Goal: Transaction & Acquisition: Purchase product/service

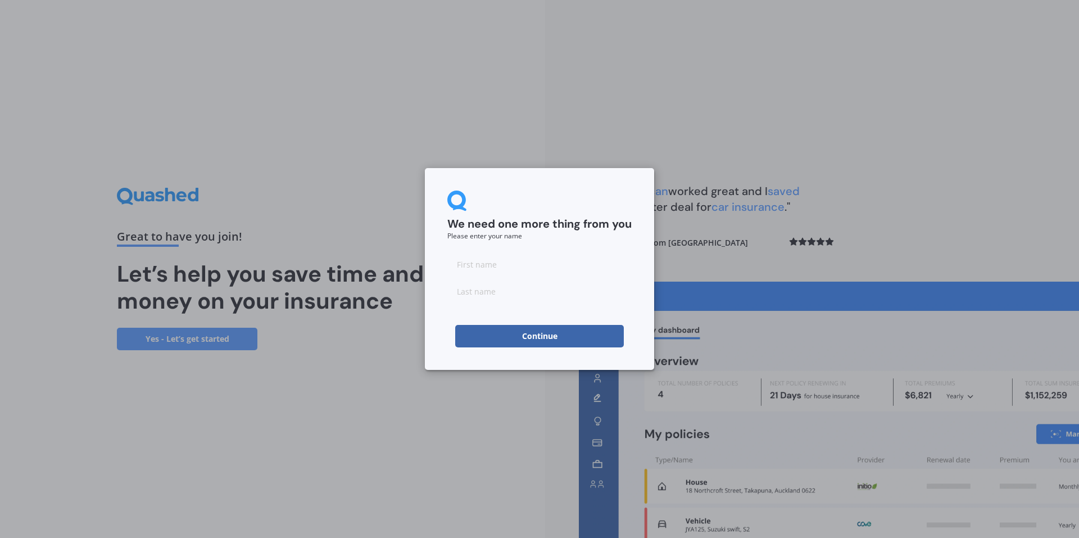
click at [472, 261] on input at bounding box center [539, 264] width 184 height 22
type input "[PERSON_NAME]"
click at [475, 292] on input at bounding box center [539, 291] width 184 height 22
type input "[PERSON_NAME]"
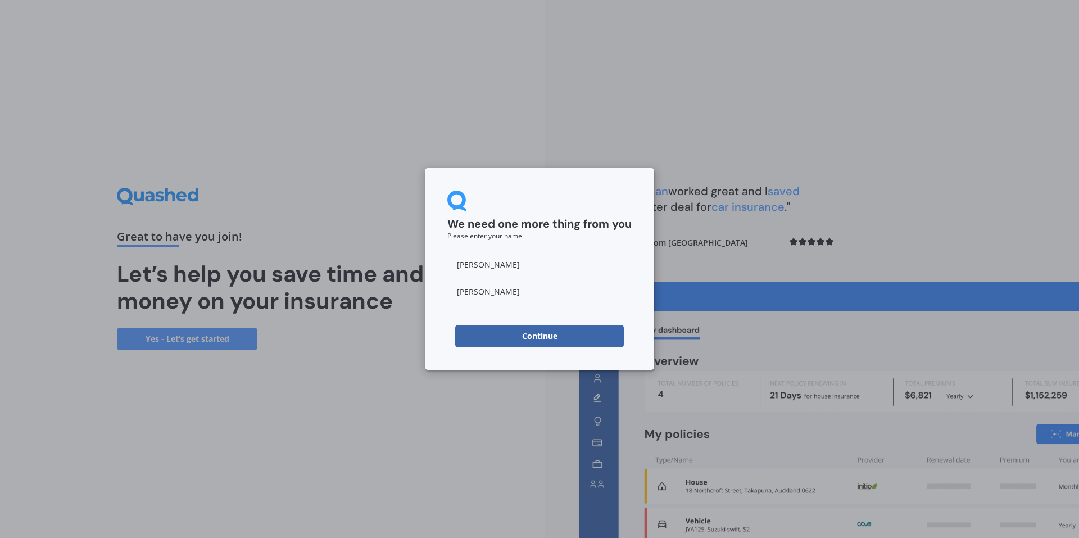
click at [539, 339] on button "Continue" at bounding box center [539, 336] width 169 height 22
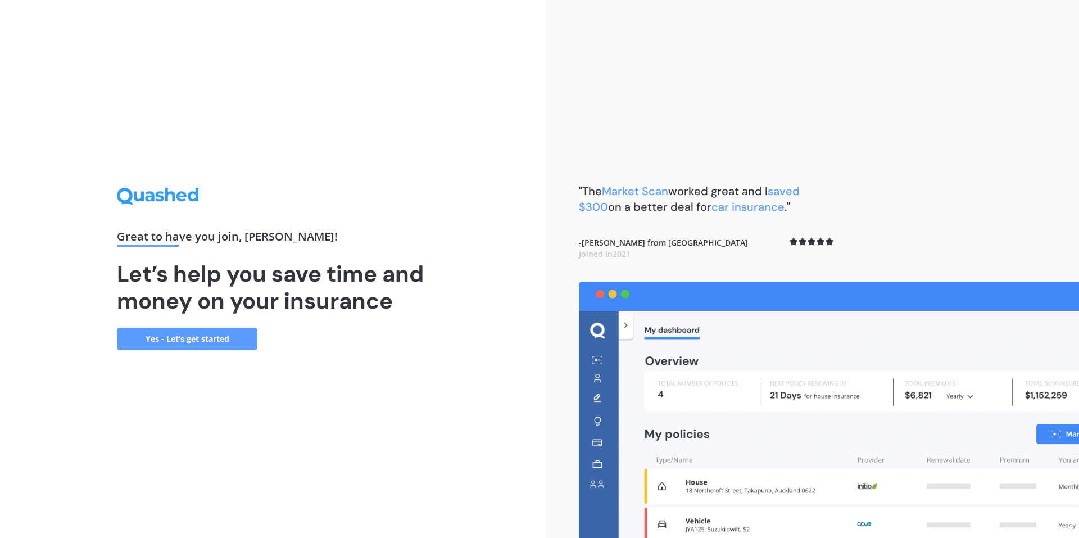
click at [209, 342] on link "Yes - Let’s get started" at bounding box center [187, 339] width 140 height 22
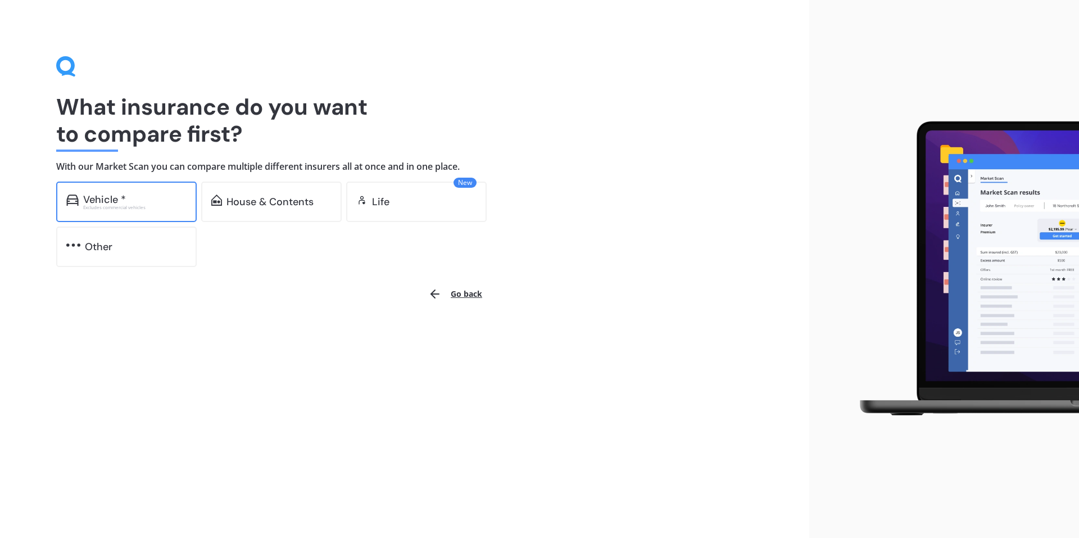
click at [145, 194] on div "Vehicle *" at bounding box center [134, 199] width 103 height 11
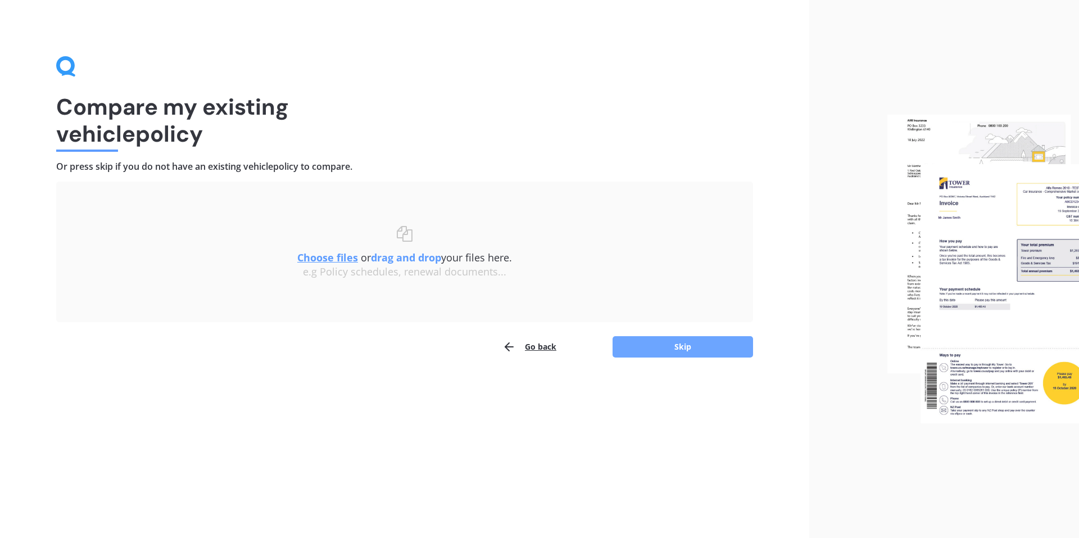
click at [695, 351] on button "Skip" at bounding box center [682, 346] width 140 height 21
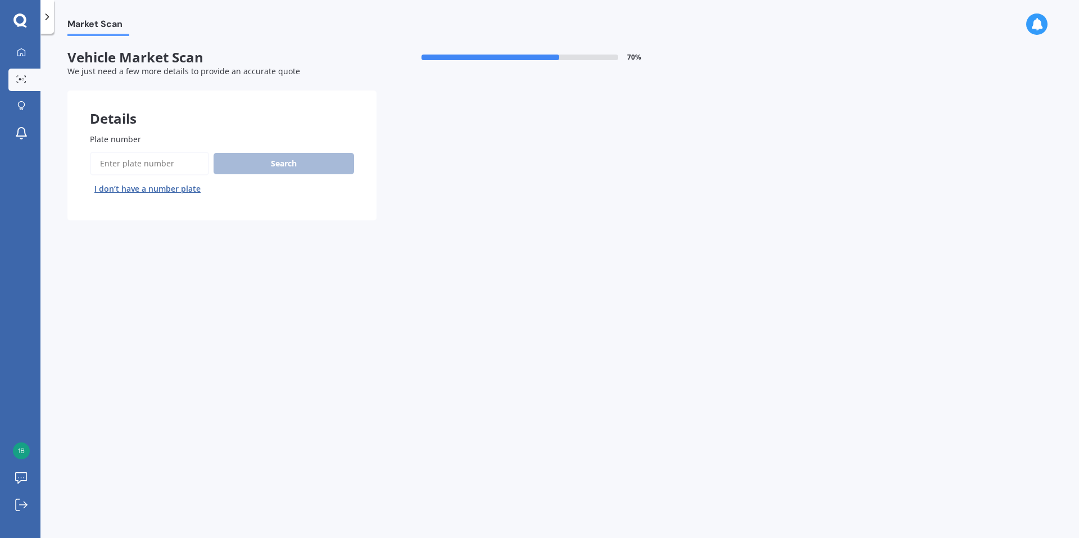
click at [128, 162] on input "Plate number" at bounding box center [149, 164] width 119 height 24
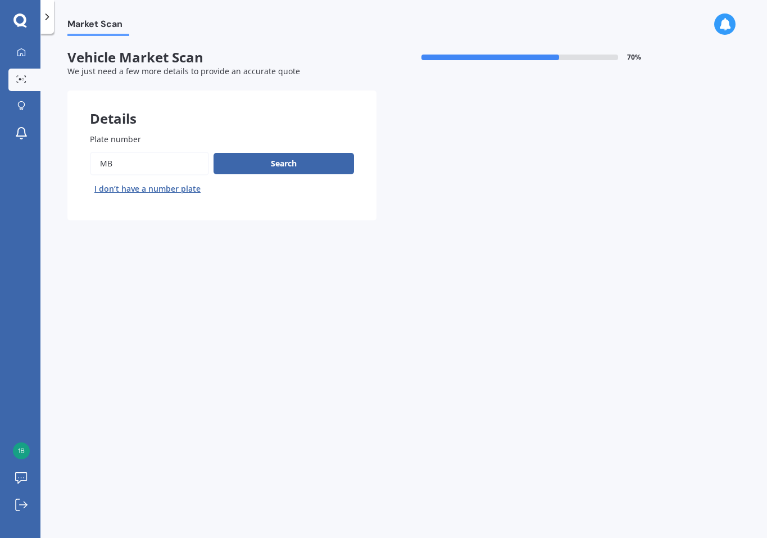
click at [117, 160] on input "Plate number" at bounding box center [149, 164] width 119 height 24
type input "M"
type input "nbm684"
click at [288, 160] on button "Search" at bounding box center [283, 163] width 140 height 21
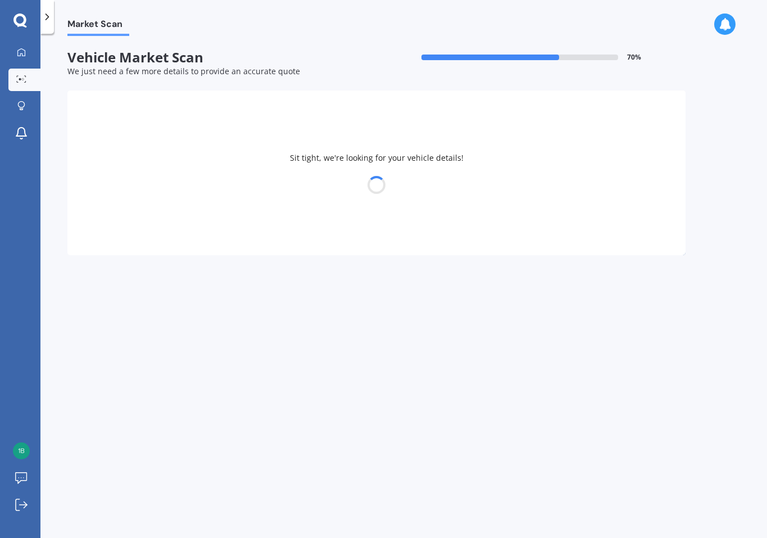
select select "MITSUBISHI"
select select "LANCER"
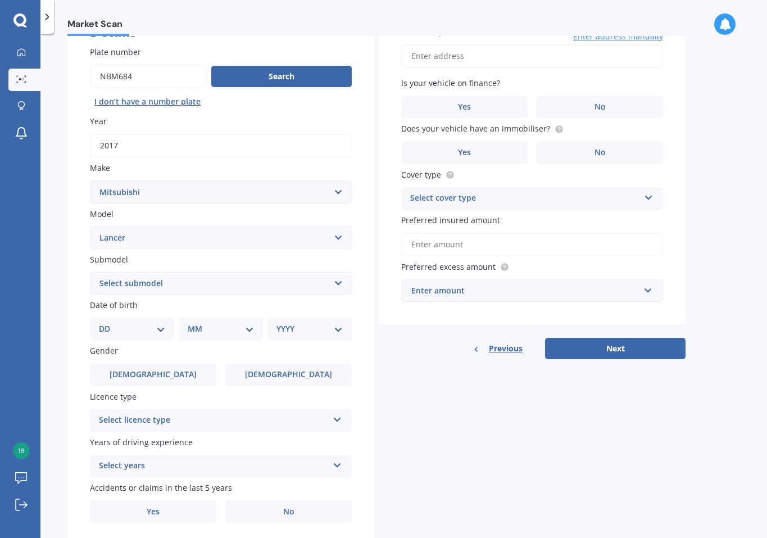
scroll to position [67, 0]
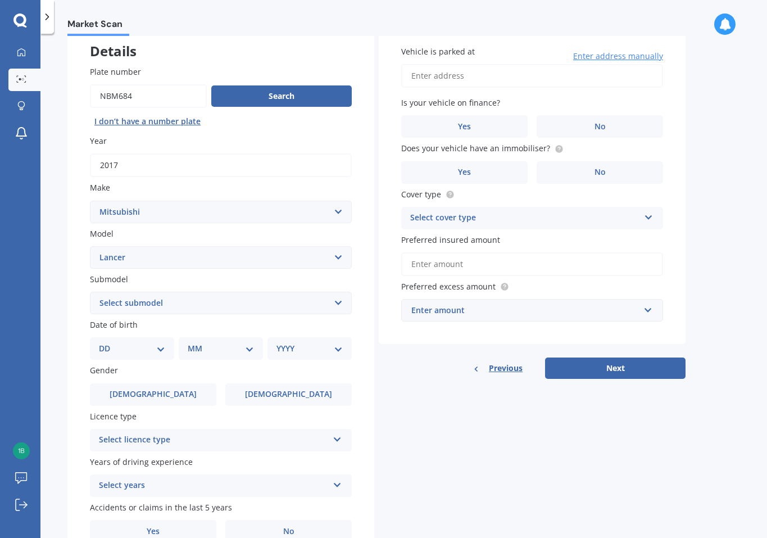
click at [339, 301] on select "Select submodel (All other) 2.0P 4X4 non-turbo Cedia non-turbo Cedia Turbo Dies…" at bounding box center [221, 303] width 262 height 22
select select "LS"
click at [90, 292] on select "Select submodel (All other) 2.0P 4X4 non-turbo Cedia non-turbo Cedia Turbo Dies…" at bounding box center [221, 303] width 262 height 22
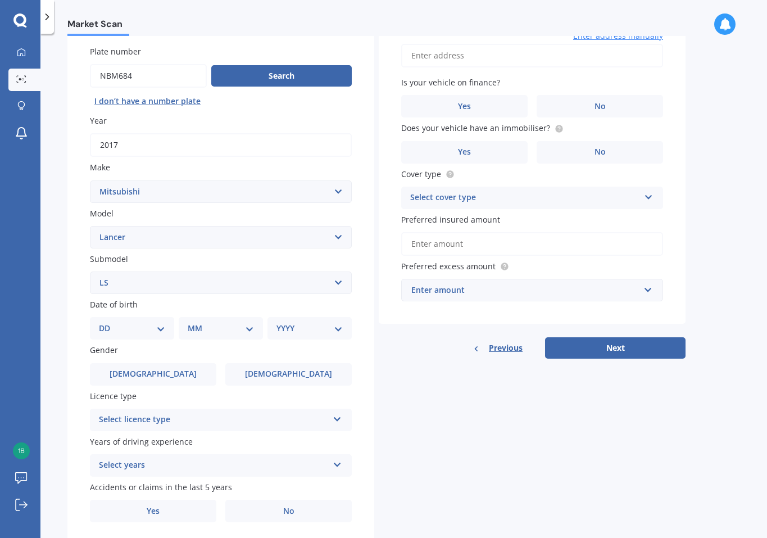
scroll to position [124, 0]
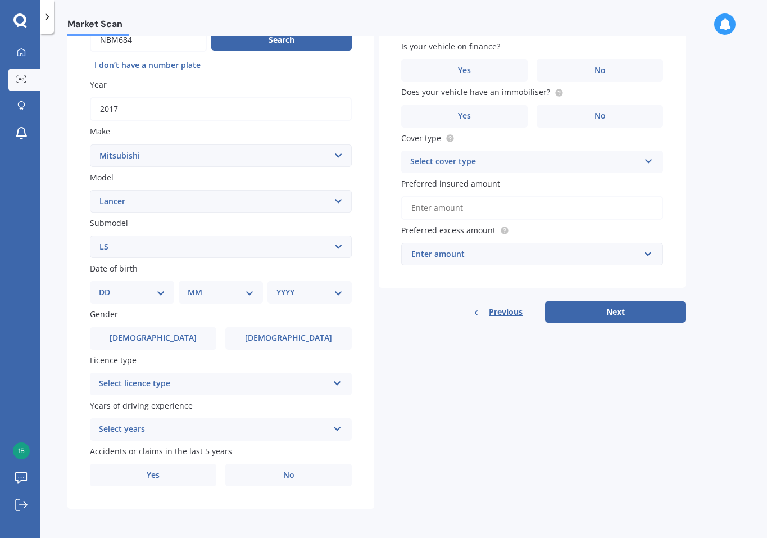
click at [160, 292] on select "DD 01 02 03 04 05 06 07 08 09 10 11 12 13 14 15 16 17 18 19 20 21 22 23 24 25 2…" at bounding box center [132, 292] width 66 height 12
select select "07"
click at [108, 286] on select "DD 01 02 03 04 05 06 07 08 09 10 11 12 13 14 15 16 17 18 19 20 21 22 23 24 25 2…" at bounding box center [132, 292] width 66 height 12
click at [254, 293] on div "MM 01 02 03 04 05 06 07 08 09 10 11 12" at bounding box center [223, 292] width 80 height 22
click at [250, 291] on select "MM 01 02 03 04 05 06 07 08 09 10 11 12" at bounding box center [223, 292] width 62 height 12
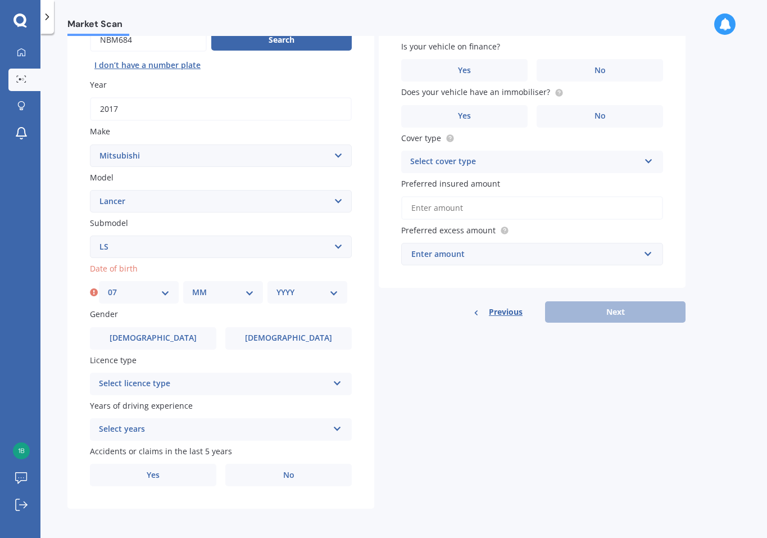
select select "05"
click at [192, 286] on select "MM 01 02 03 04 05 06 07 08 09 10 11 12" at bounding box center [223, 292] width 62 height 12
click at [334, 292] on select "YYYY 2025 2024 2023 2022 2021 2020 2019 2018 2017 2016 2015 2014 2013 2012 2011…" at bounding box center [307, 292] width 62 height 12
select select "1967"
click at [276, 286] on select "YYYY 2025 2024 2023 2022 2021 2020 2019 2018 2017 2016 2015 2014 2013 2012 2011…" at bounding box center [307, 292] width 62 height 12
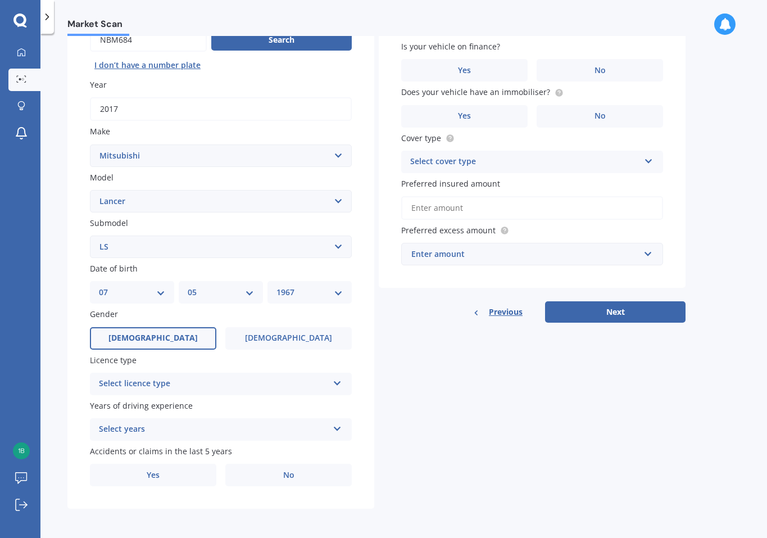
click at [178, 332] on label "[DEMOGRAPHIC_DATA]" at bounding box center [153, 338] width 126 height 22
click at [0, 0] on input "[DEMOGRAPHIC_DATA]" at bounding box center [0, 0] width 0 height 0
click at [339, 381] on icon at bounding box center [338, 381] width 10 height 8
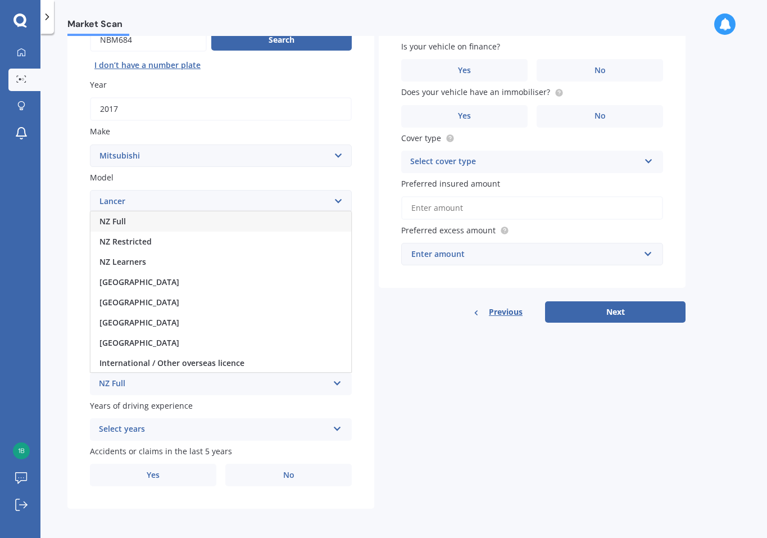
click at [274, 216] on div "NZ Full" at bounding box center [220, 221] width 261 height 20
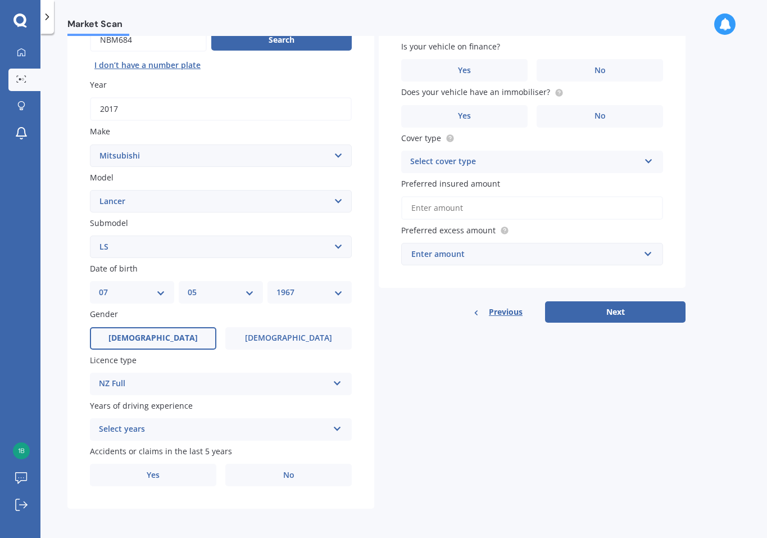
click at [339, 427] on icon at bounding box center [338, 426] width 10 height 8
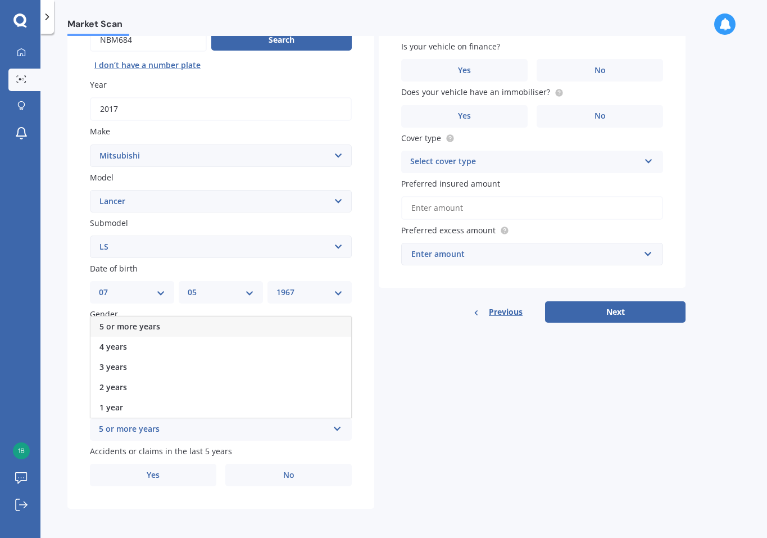
click at [279, 326] on div "5 or more years" at bounding box center [220, 326] width 261 height 20
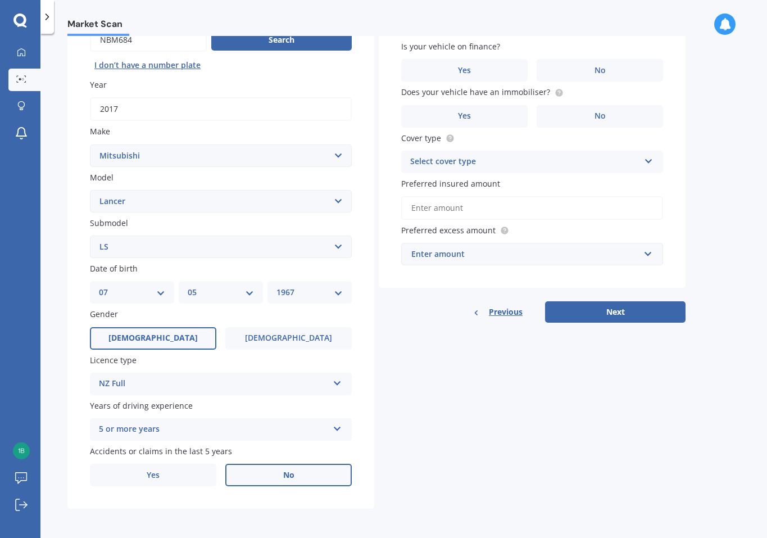
click at [281, 480] on label "No" at bounding box center [288, 474] width 126 height 22
click at [0, 0] on input "No" at bounding box center [0, 0] width 0 height 0
click at [601, 74] on span "No" at bounding box center [599, 71] width 11 height 10
click at [0, 0] on input "No" at bounding box center [0, 0] width 0 height 0
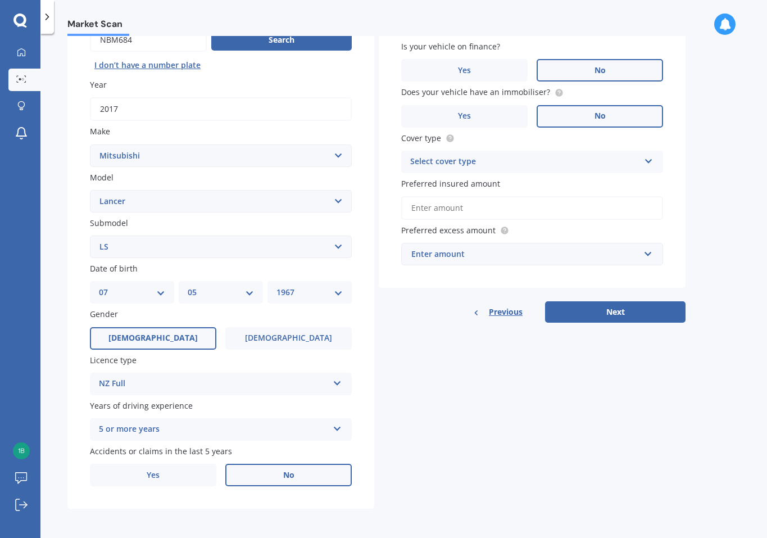
click at [588, 119] on label "No" at bounding box center [599, 116] width 126 height 22
click at [0, 0] on input "No" at bounding box center [0, 0] width 0 height 0
click at [649, 160] on icon at bounding box center [649, 159] width 10 height 8
click at [620, 185] on div "Comprehensive" at bounding box center [532, 184] width 261 height 20
click at [437, 207] on input "Preferred insured amount" at bounding box center [532, 208] width 262 height 24
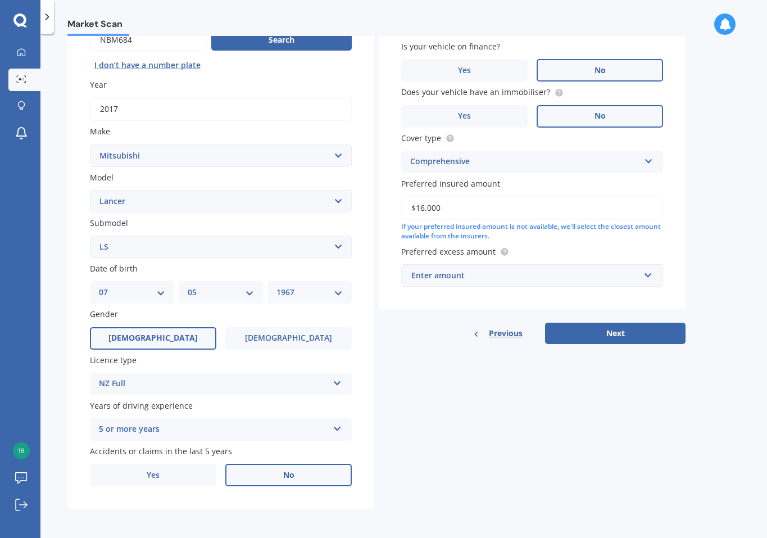
type input "$16,000"
click at [648, 275] on input "text" at bounding box center [528, 275] width 252 height 21
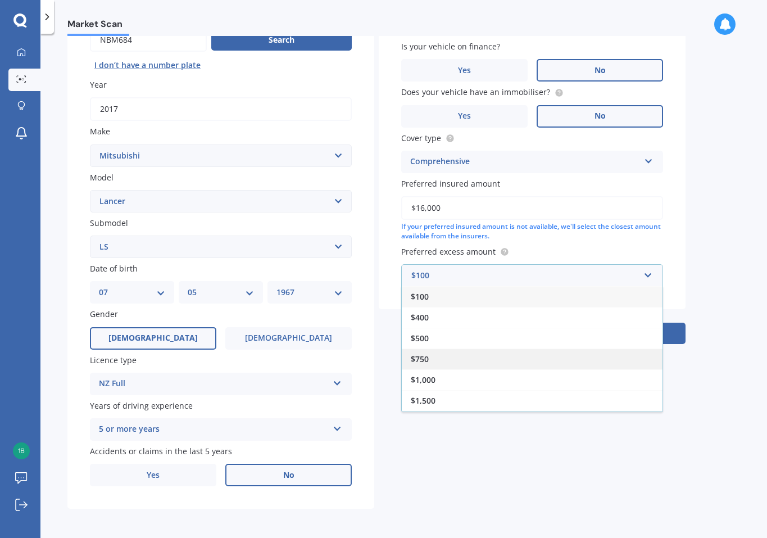
click at [623, 354] on div "$750" at bounding box center [532, 358] width 261 height 21
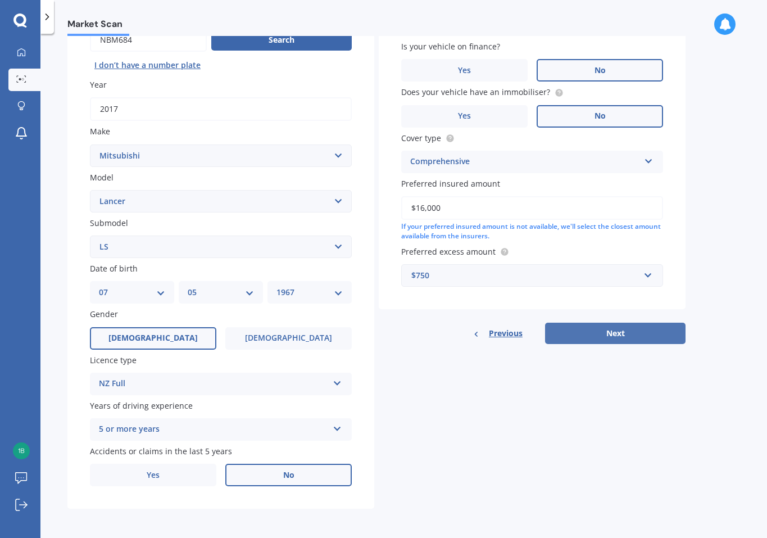
click at [621, 334] on button "Next" at bounding box center [615, 332] width 140 height 21
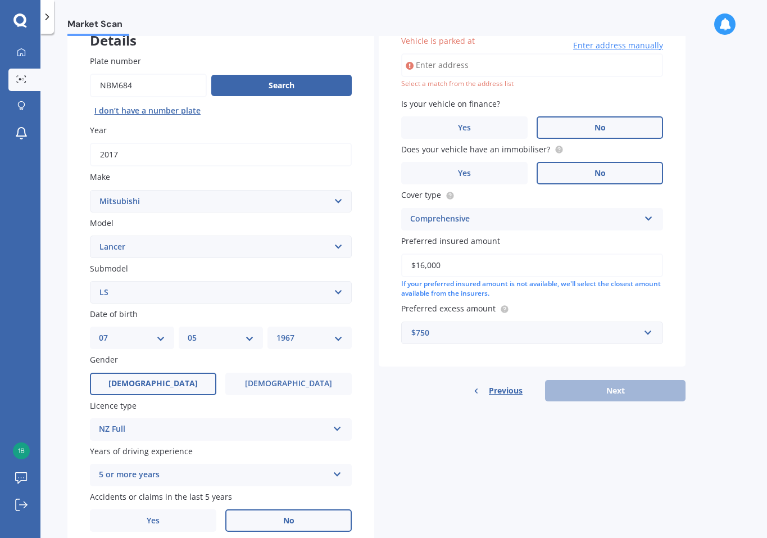
scroll to position [77, 0]
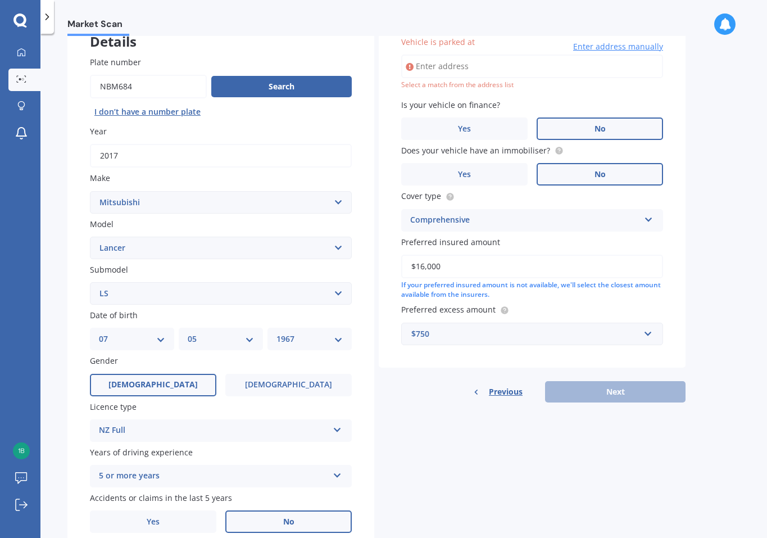
click at [429, 67] on input "Vehicle is parked at" at bounding box center [532, 66] width 262 height 24
click at [618, 395] on div "Previous Next" at bounding box center [532, 391] width 307 height 21
click at [618, 390] on div "Previous Next" at bounding box center [532, 391] width 307 height 21
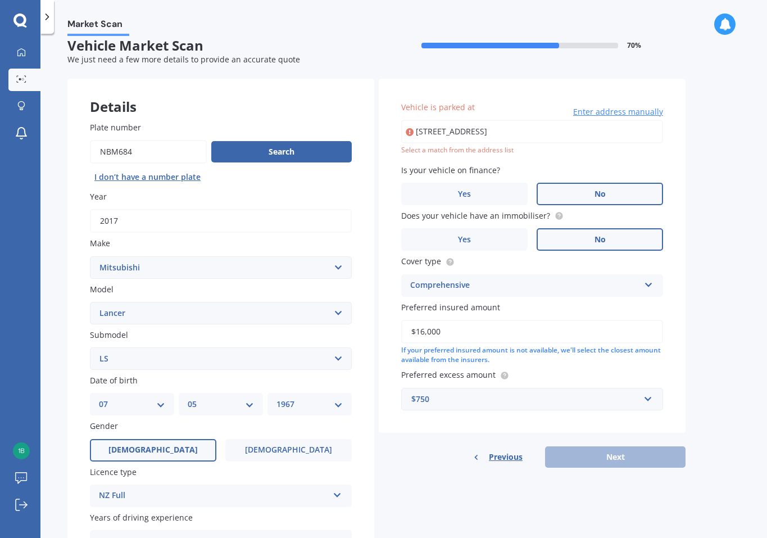
scroll to position [11, 0]
click at [624, 137] on input "[STREET_ADDRESS]" at bounding box center [532, 132] width 262 height 24
click at [601, 145] on div "[STREET_ADDRESS] Enter address manually Select a match from the address list" at bounding box center [532, 137] width 262 height 35
click at [482, 130] on input "[STREET_ADDRESS]" at bounding box center [532, 132] width 262 height 24
click at [594, 454] on div "Previous Next" at bounding box center [532, 457] width 307 height 21
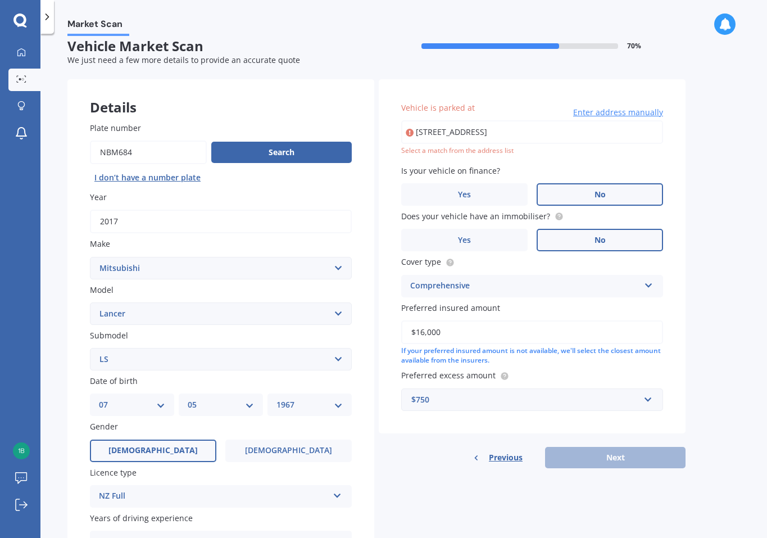
click at [594, 454] on div "Previous Next" at bounding box center [532, 457] width 307 height 21
click at [624, 129] on input "[STREET_ADDRESS]" at bounding box center [532, 132] width 262 height 24
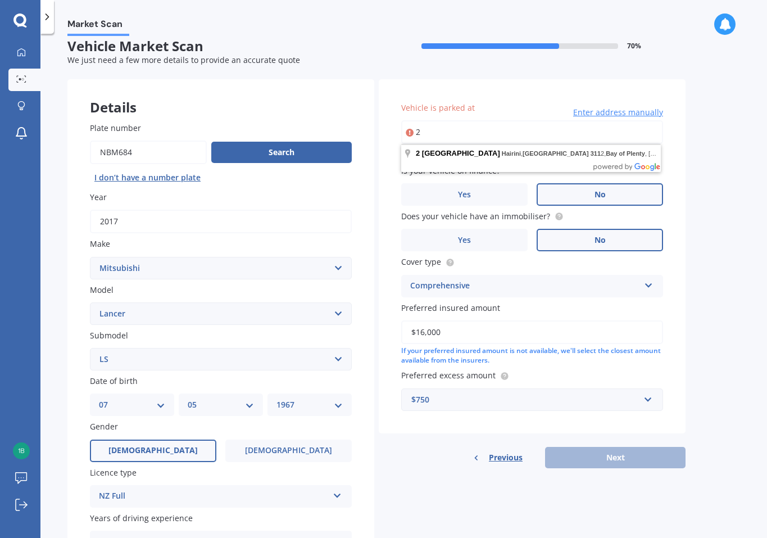
type input "2"
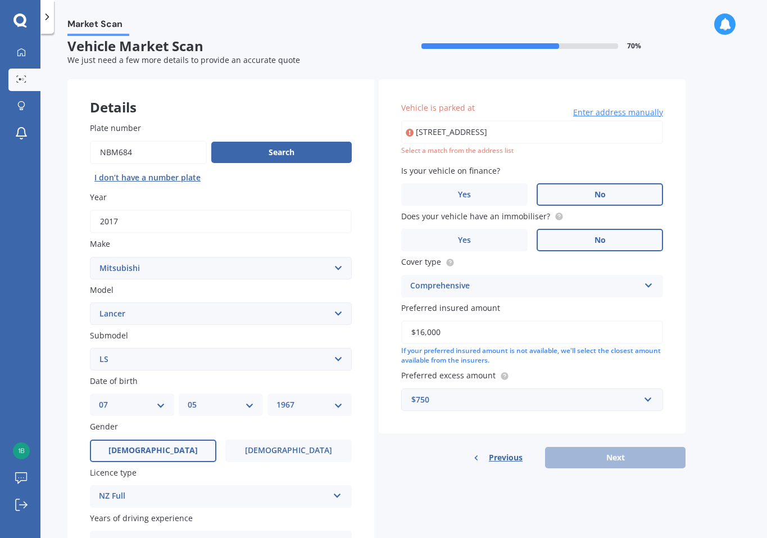
click at [693, 149] on div "Market Scan Vehicle Market Scan 70 % We just need a few more details to provide…" at bounding box center [403, 288] width 726 height 504
click at [476, 131] on input "[STREET_ADDRESS]" at bounding box center [532, 132] width 262 height 24
type input "[STREET_ADDRESS]"
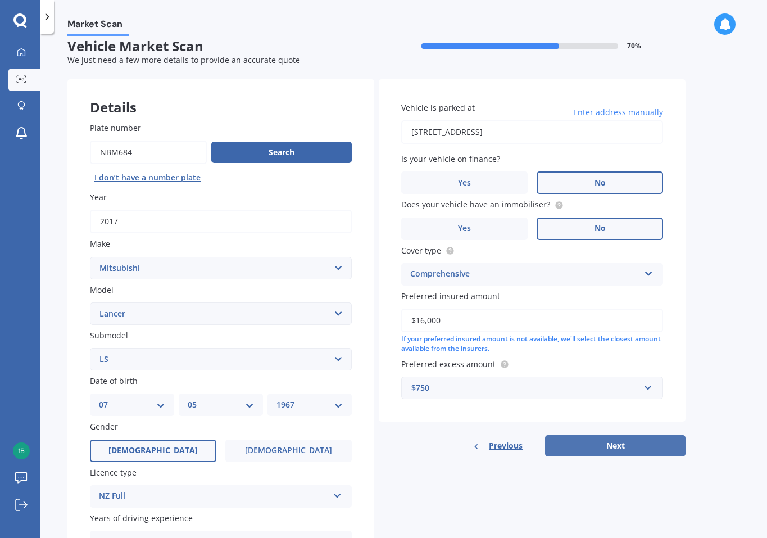
click at [597, 445] on button "Next" at bounding box center [615, 445] width 140 height 21
select select "07"
select select "05"
select select "1967"
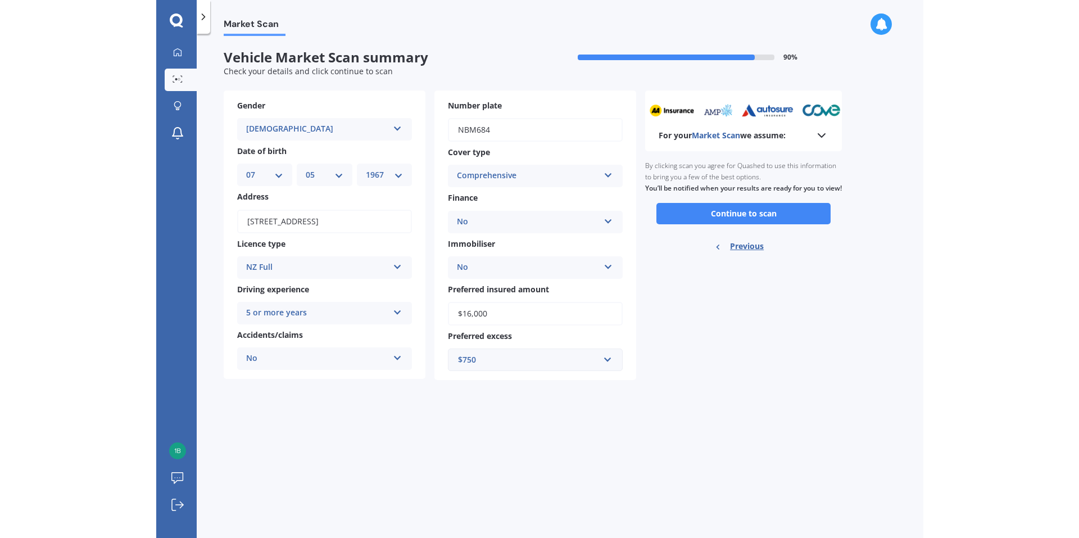
scroll to position [0, 0]
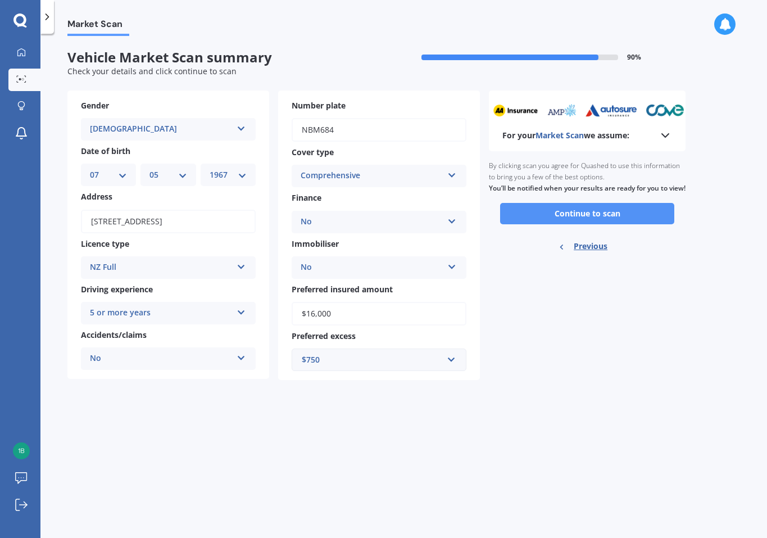
click at [602, 221] on button "Continue to scan" at bounding box center [587, 213] width 174 height 21
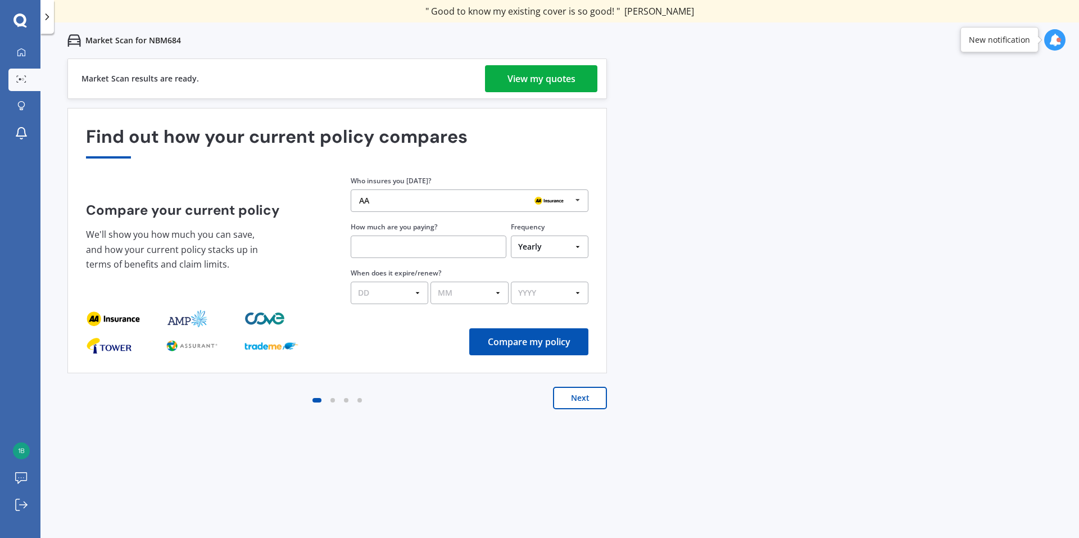
click at [538, 78] on div "View my quotes" at bounding box center [541, 78] width 68 height 27
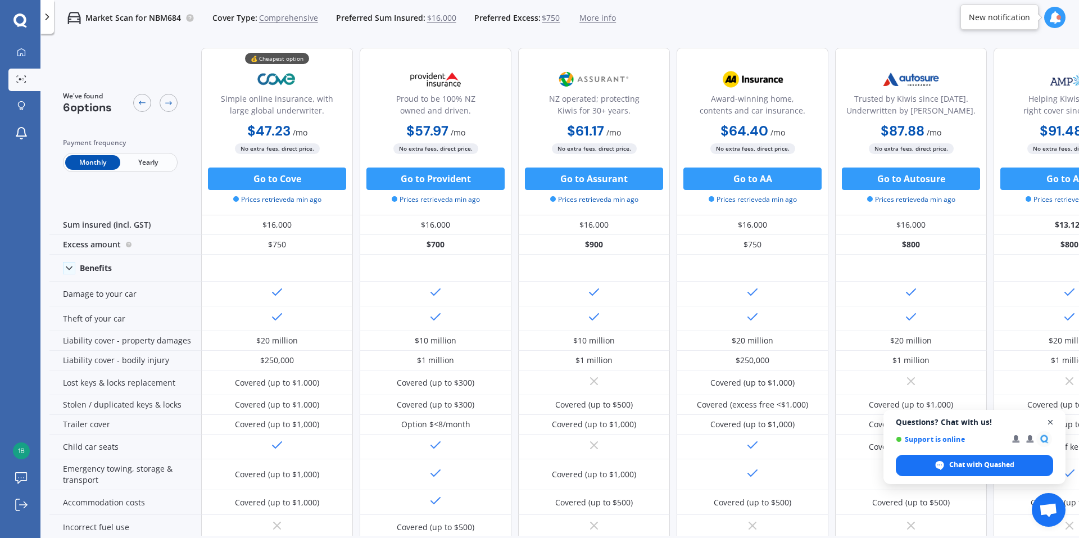
click at [1051, 425] on span "Open chat" at bounding box center [1050, 422] width 14 height 14
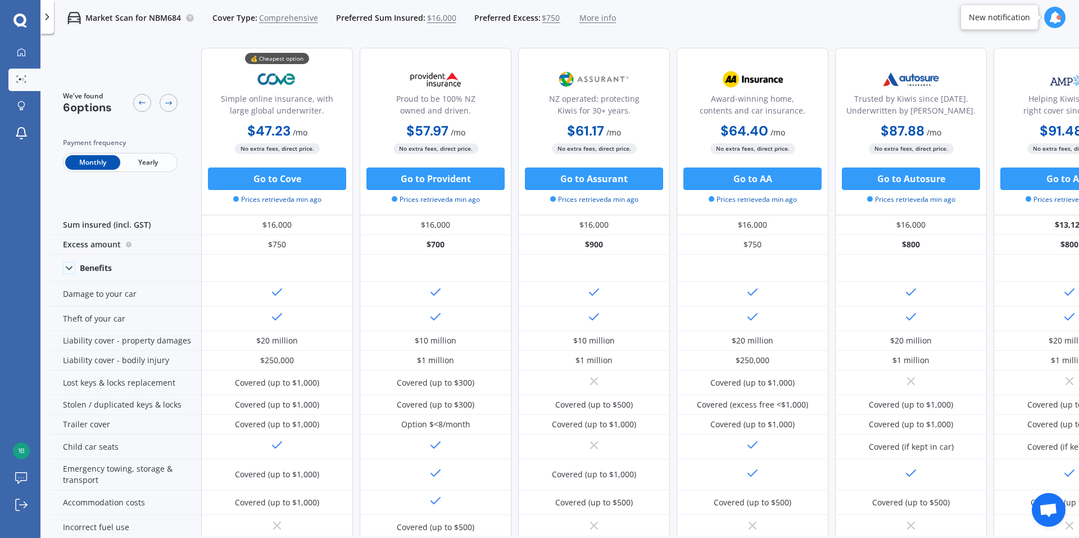
click at [146, 162] on span "Yearly" at bounding box center [147, 162] width 55 height 15
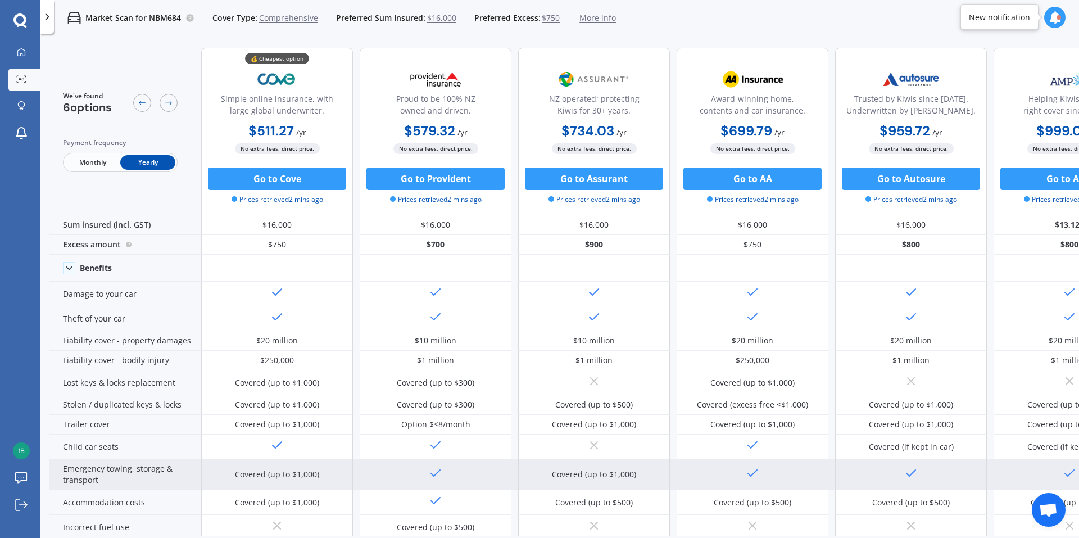
click at [270, 469] on div "Covered (up to $1,000)" at bounding box center [277, 474] width 84 height 11
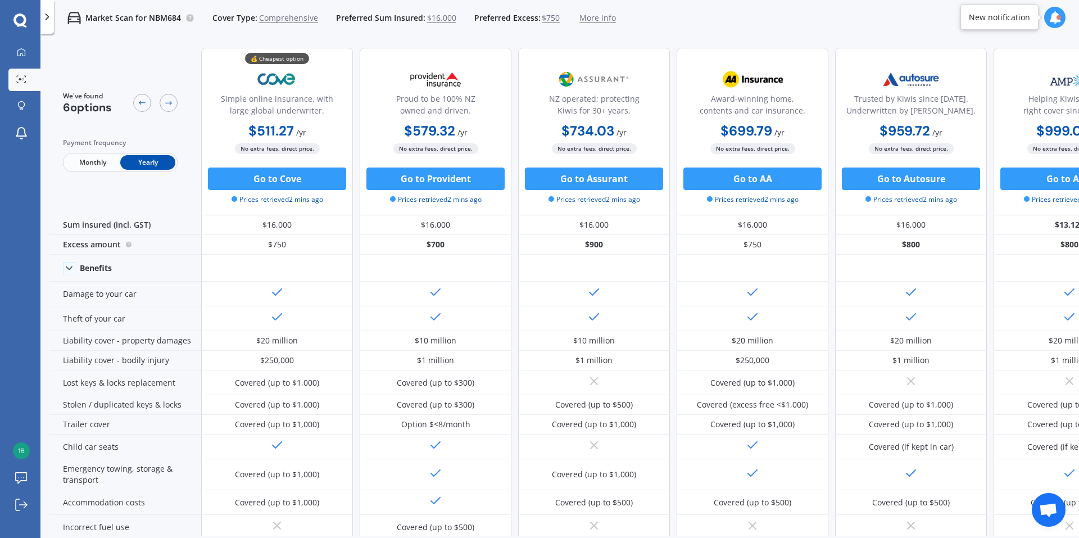
click at [52, 15] on icon at bounding box center [47, 16] width 11 height 11
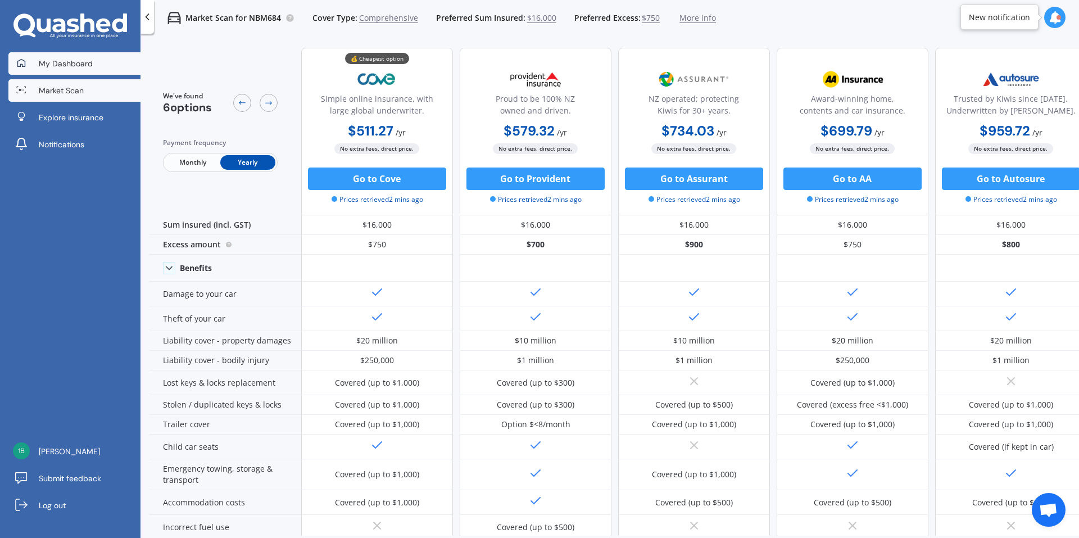
click at [83, 59] on span "My Dashboard" at bounding box center [66, 63] width 54 height 11
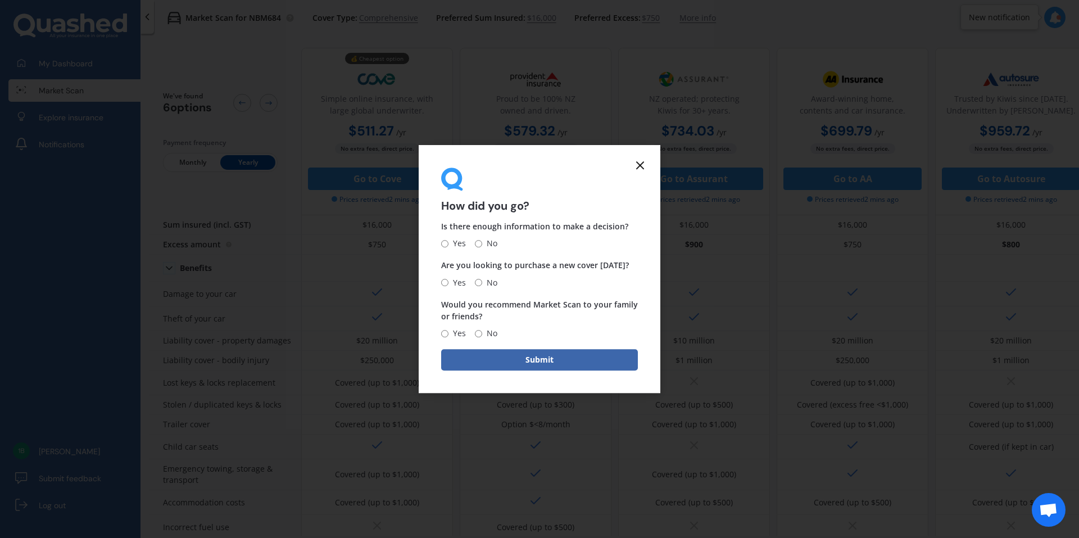
click at [639, 166] on icon at bounding box center [639, 164] width 13 height 13
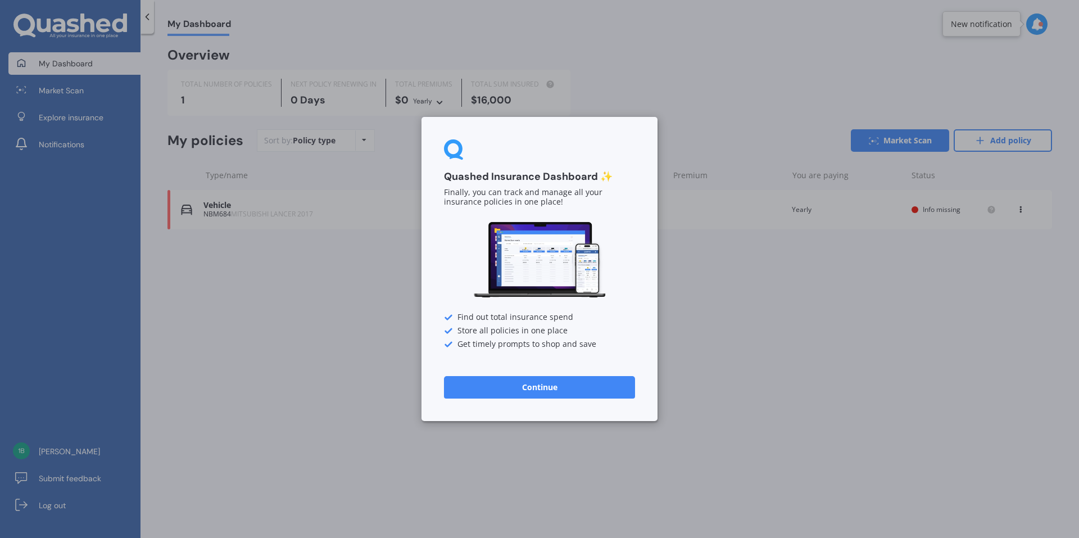
click at [639, 166] on div "Quashed Insurance Dashboard ✨ Finally, you can track and manage all your insura…" at bounding box center [539, 269] width 236 height 304
click at [524, 388] on button "Continue" at bounding box center [539, 387] width 191 height 22
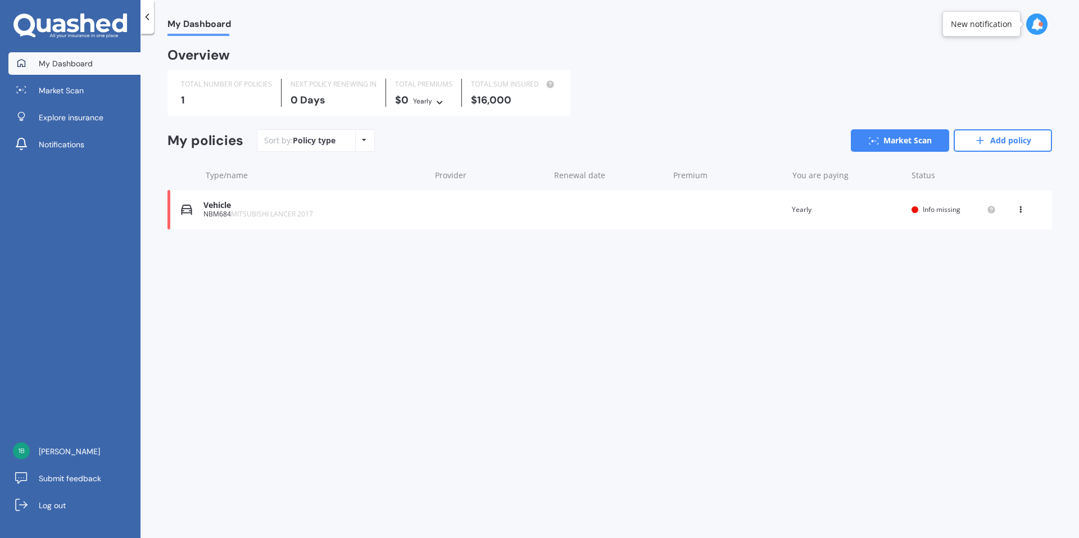
click at [222, 211] on div "NBM684 MITSUBISHI LANCER 2017" at bounding box center [313, 214] width 221 height 8
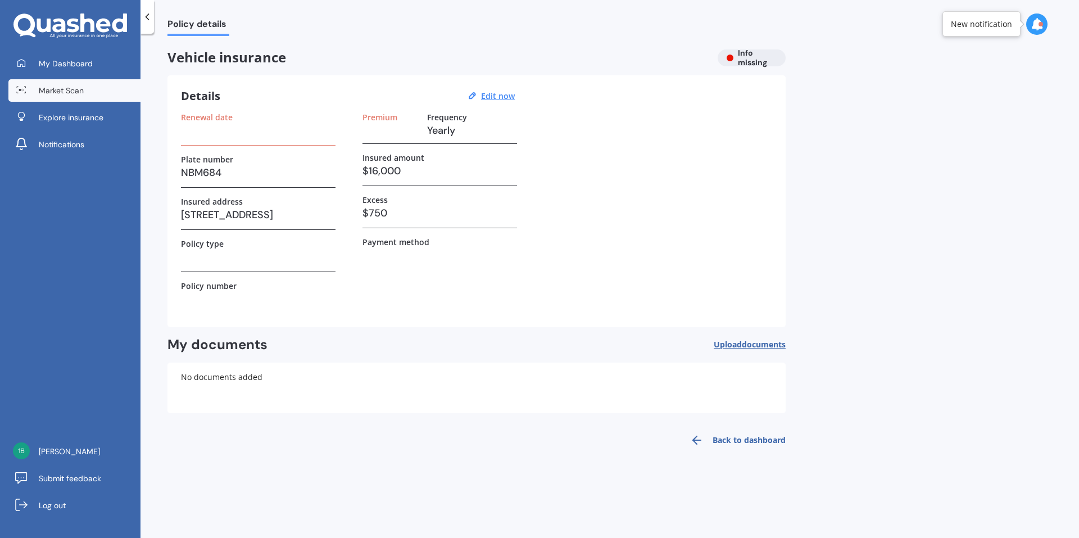
click at [46, 88] on span "Market Scan" at bounding box center [61, 90] width 45 height 11
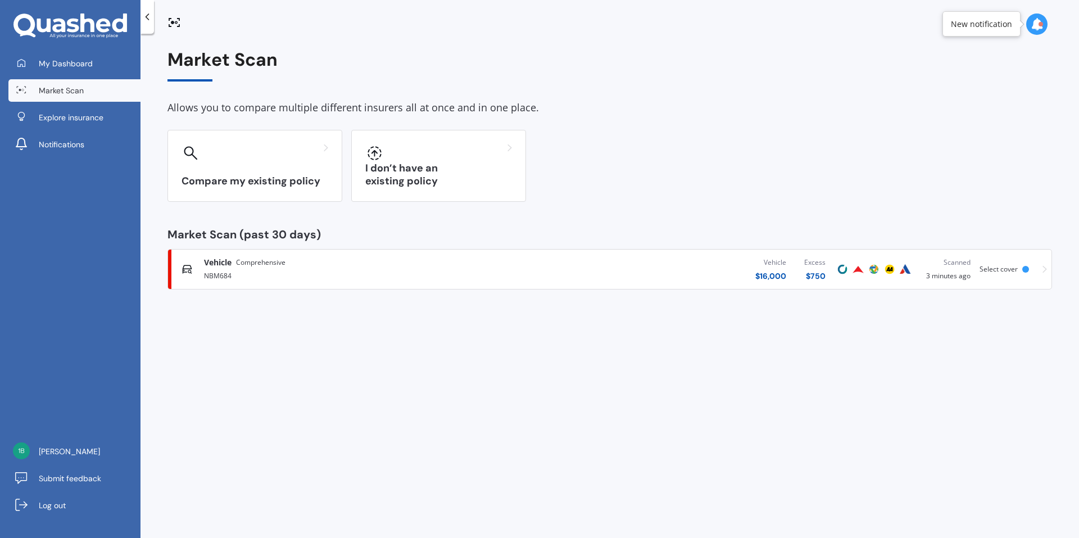
click at [1024, 271] on div at bounding box center [1025, 269] width 7 height 7
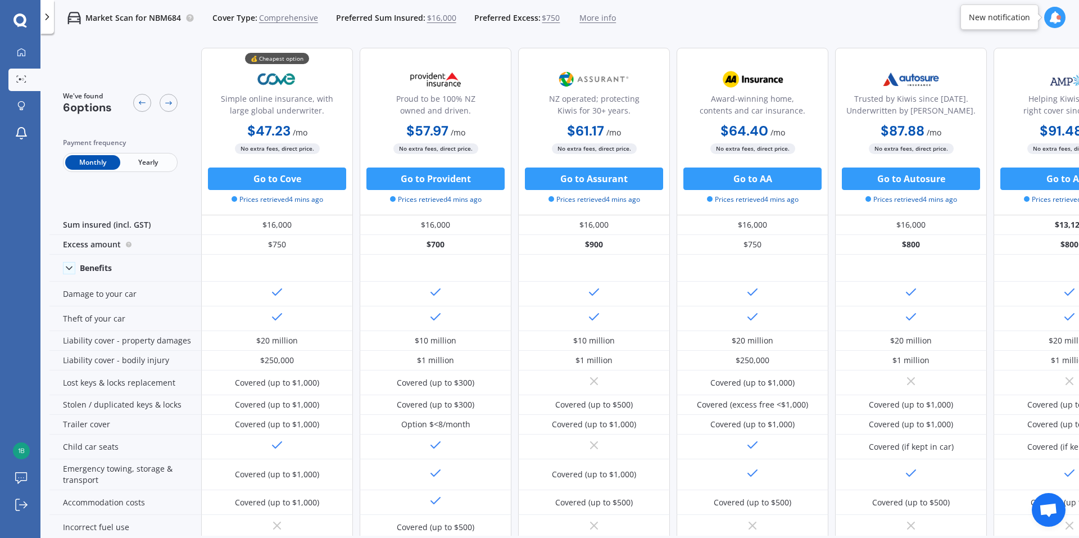
click at [147, 163] on span "Yearly" at bounding box center [147, 162] width 55 height 15
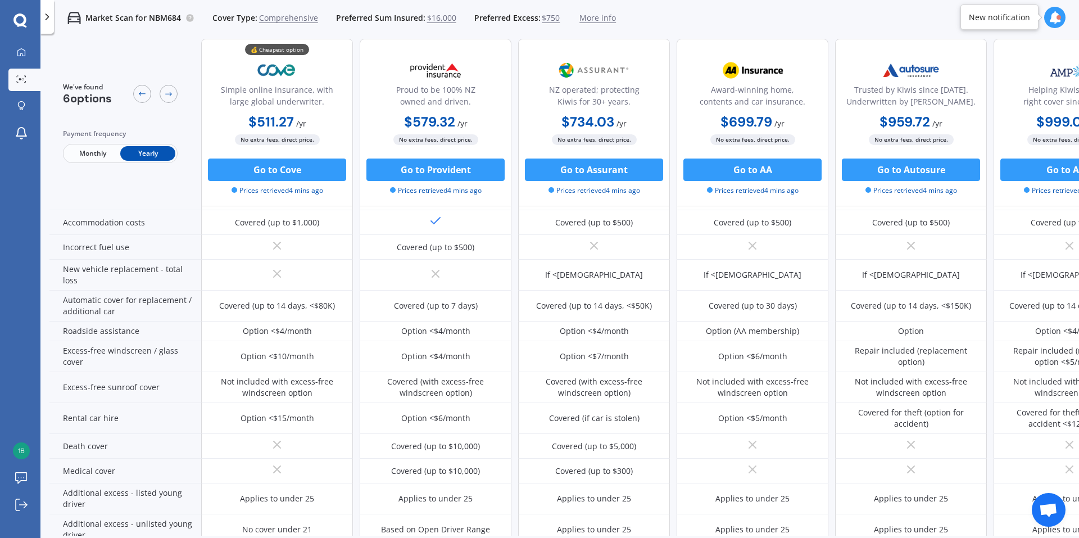
scroll to position [281, 0]
click at [426, 172] on button "Go to Provident" at bounding box center [435, 169] width 138 height 22
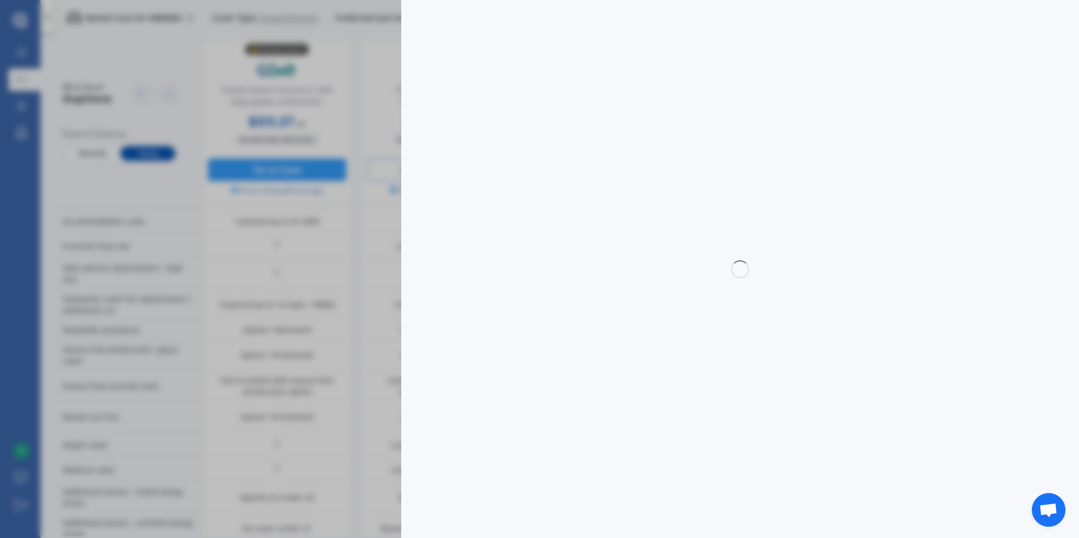
select select "Yearly"
select select "full"
select select "[STREET_ADDRESS]"
select select "MITSUBISHI"
select select "LANCER"
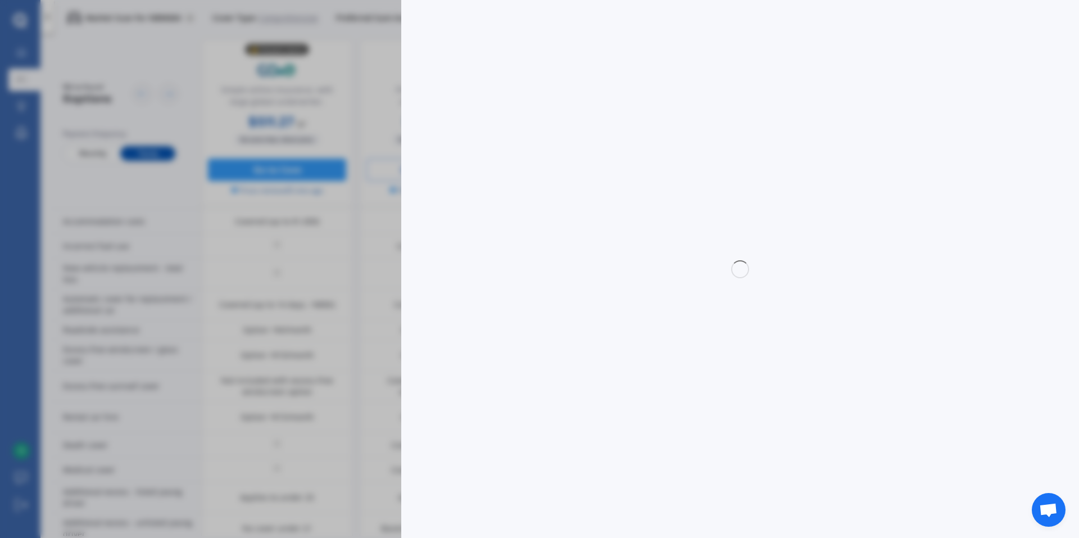
select select "NO"
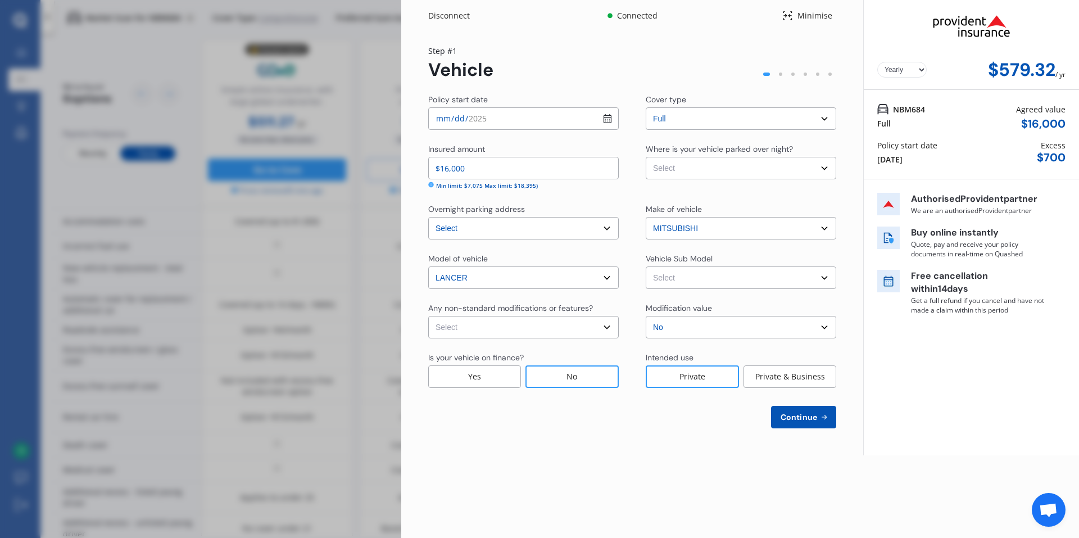
click at [826, 169] on select "Select Garage (fully enclosed) Off Street Parking Other" at bounding box center [740, 168] width 190 height 22
select select "GARAGE"
click at [645, 157] on select "Select Garage (fully enclosed) Off Street Parking Other" at bounding box center [740, 168] width 190 height 22
click at [819, 208] on div "Make of vehicle" at bounding box center [740, 209] width 190 height 13
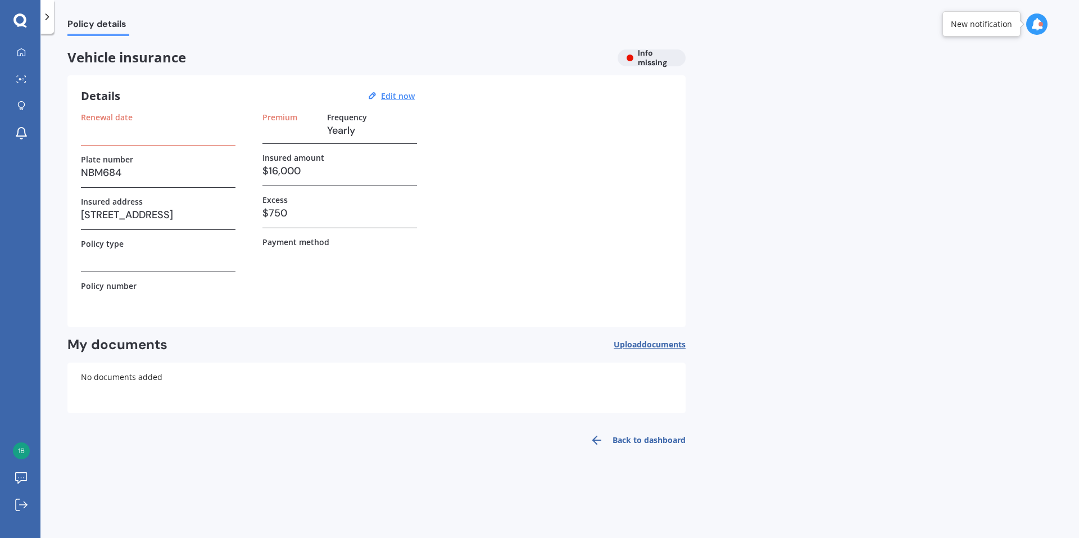
click at [20, 27] on icon at bounding box center [19, 20] width 13 height 15
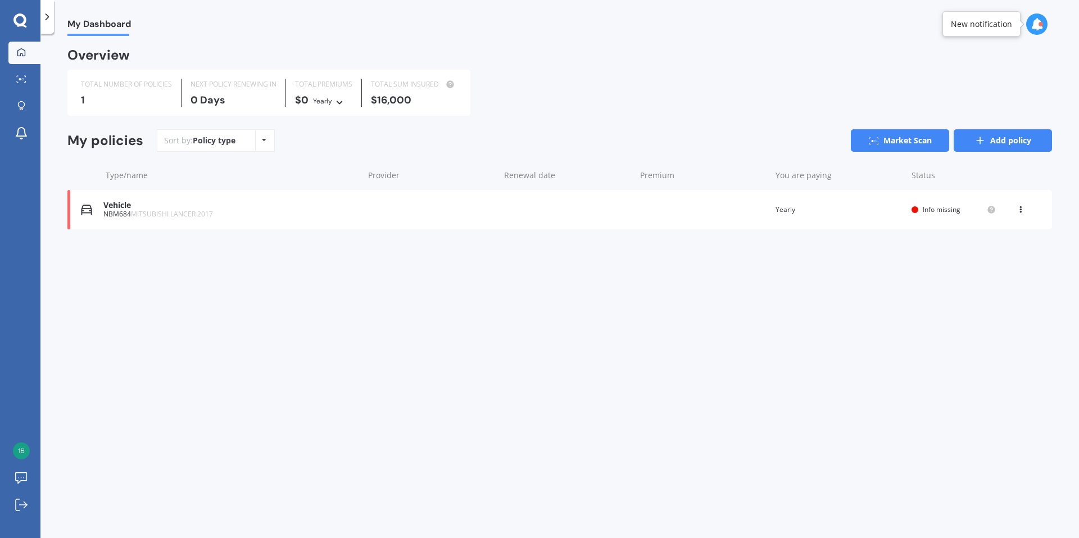
click at [999, 143] on link "Add policy" at bounding box center [1002, 140] width 98 height 22
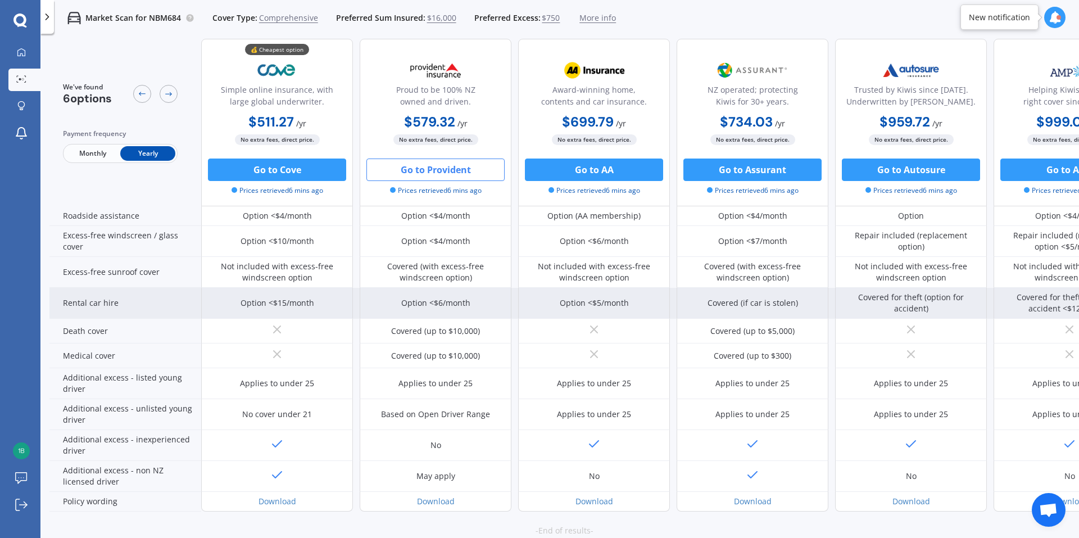
scroll to position [431, 0]
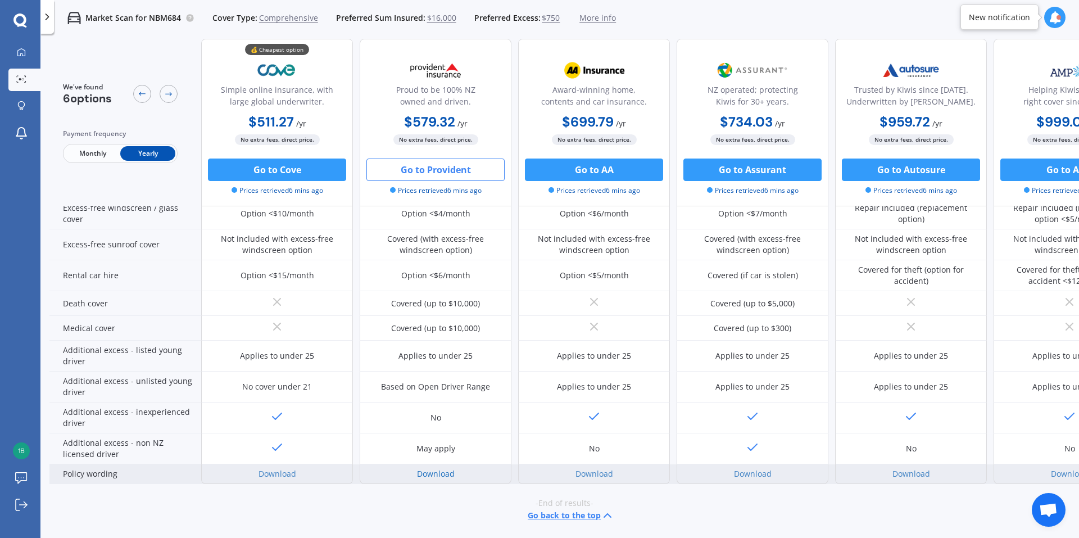
click at [429, 468] on link "Download" at bounding box center [436, 473] width 38 height 11
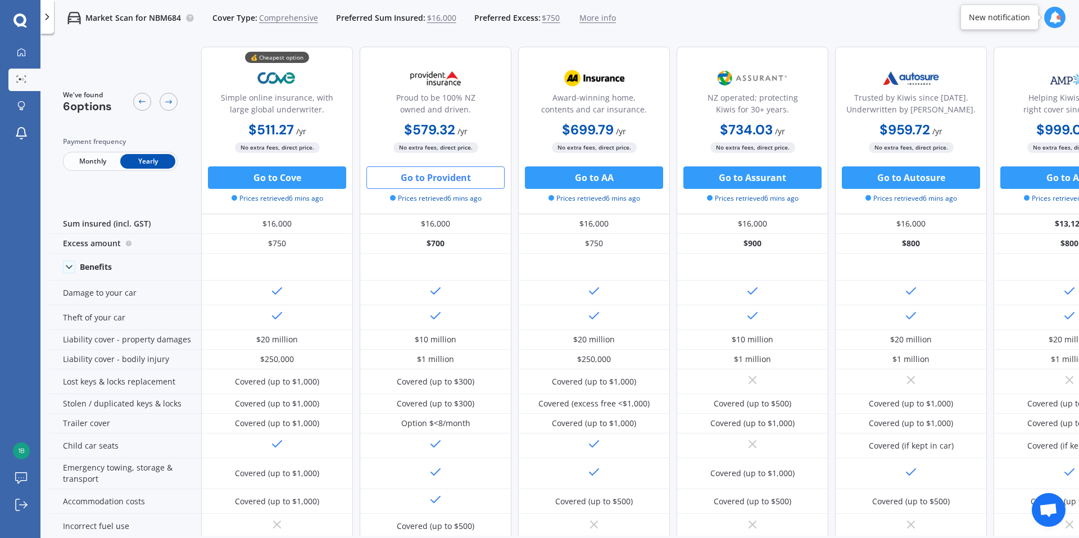
scroll to position [0, 0]
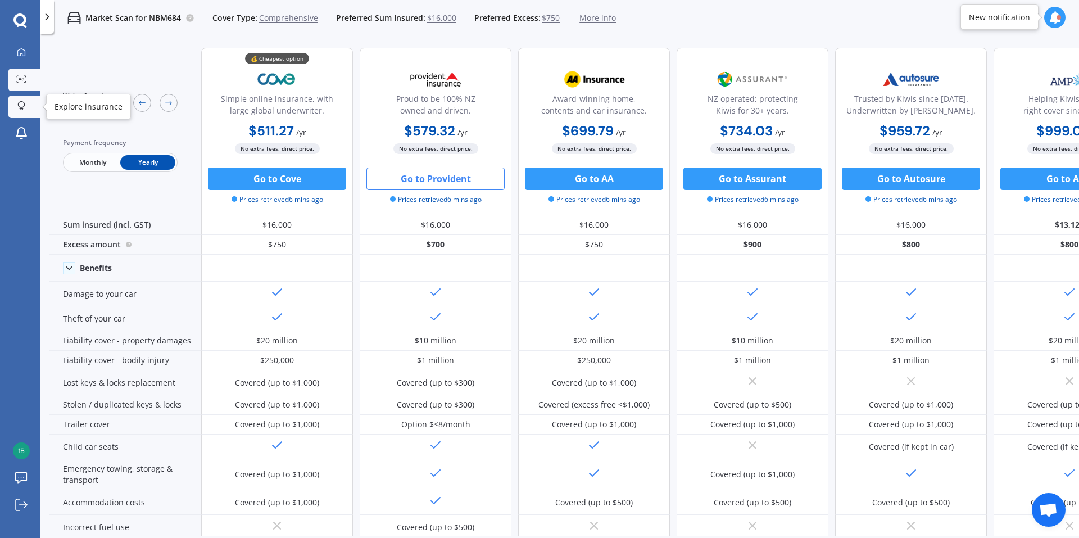
click at [23, 106] on icon at bounding box center [21, 106] width 8 height 10
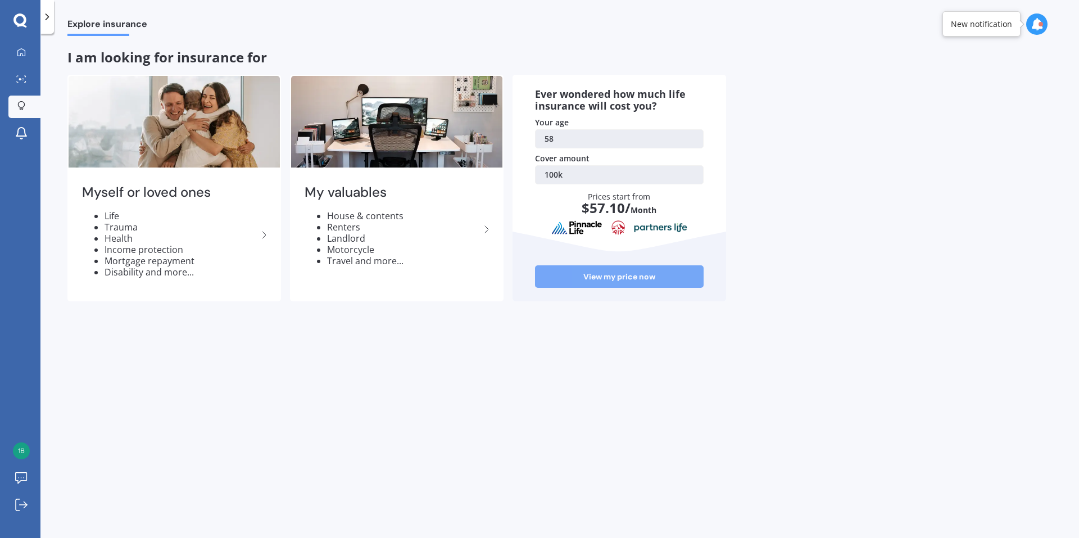
click at [608, 273] on link "View my price now" at bounding box center [619, 276] width 169 height 22
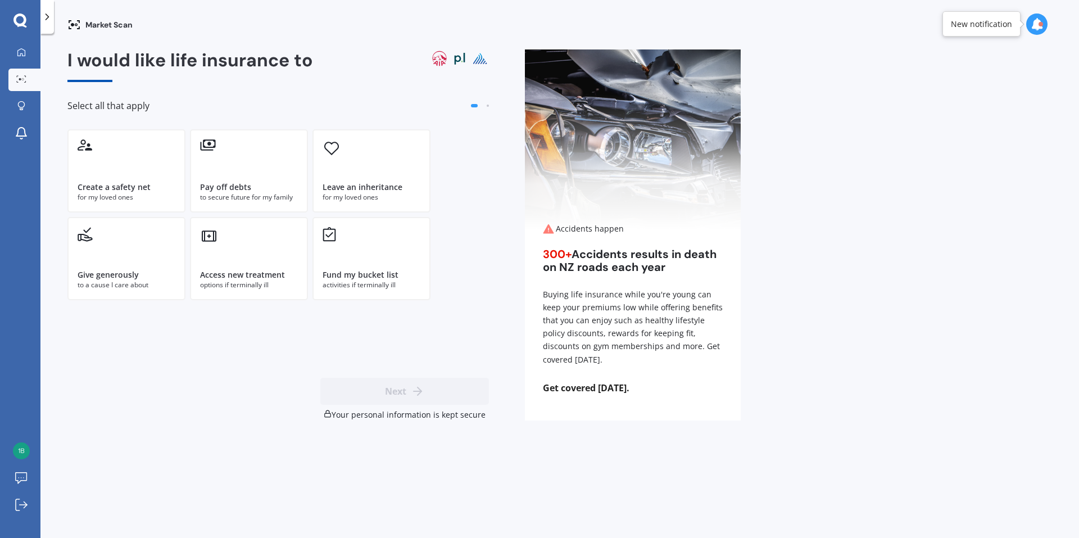
click at [17, 16] on icon at bounding box center [19, 19] width 13 height 13
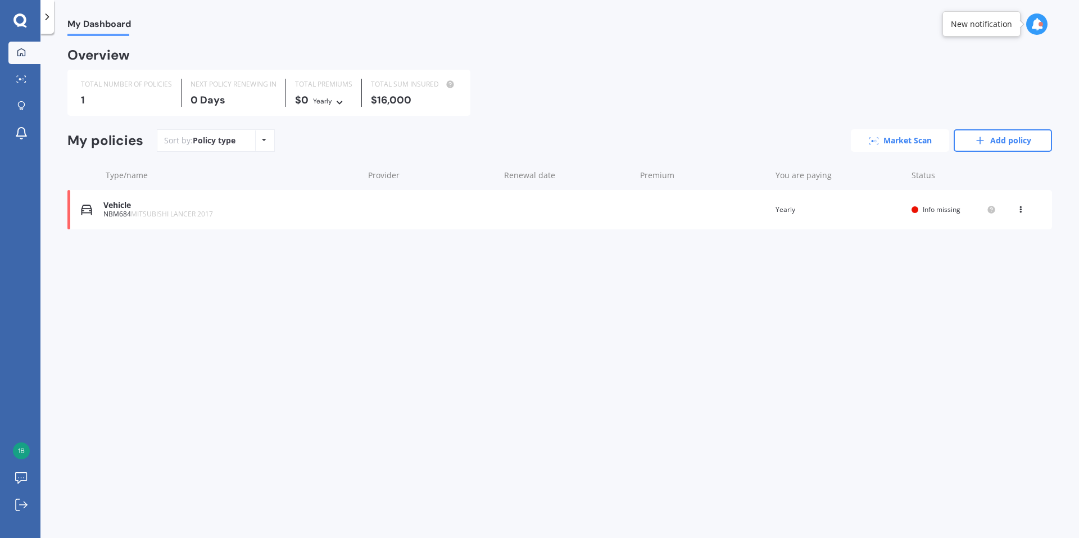
click at [903, 139] on link "Market Scan" at bounding box center [899, 140] width 98 height 22
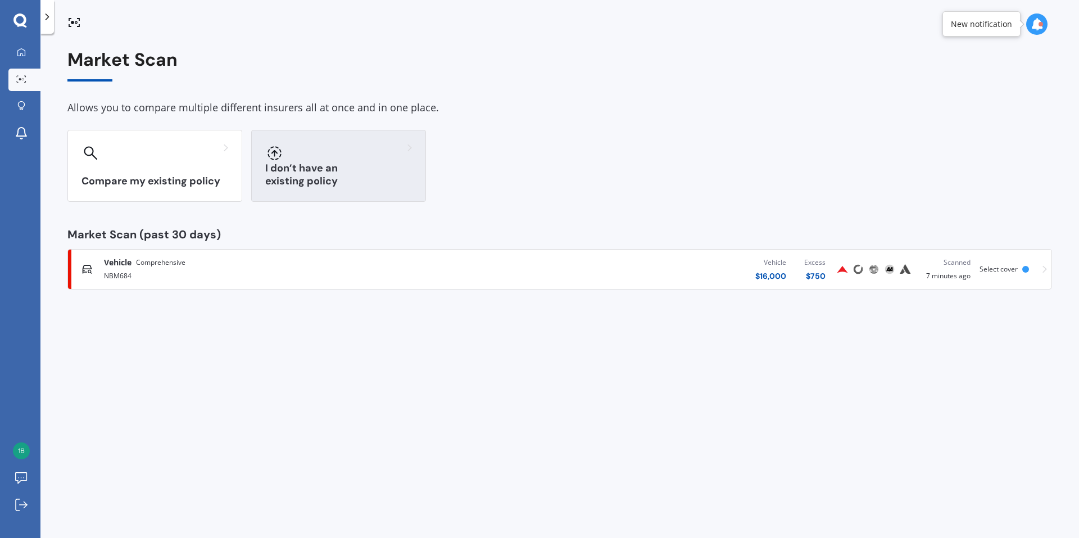
click at [312, 176] on h3 "I don’t have an existing policy" at bounding box center [338, 175] width 147 height 26
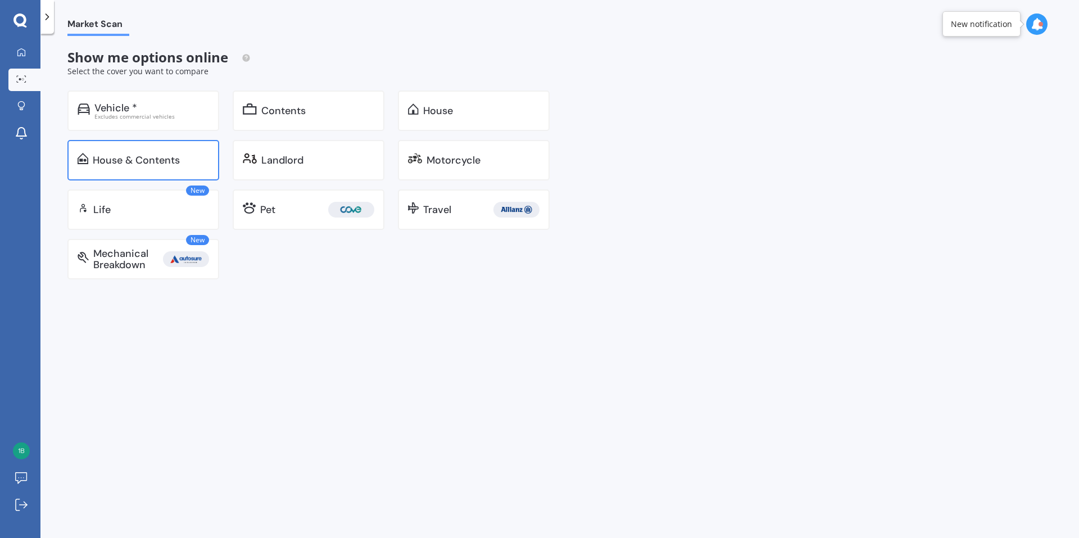
click at [128, 157] on div "House & Contents" at bounding box center [136, 159] width 87 height 11
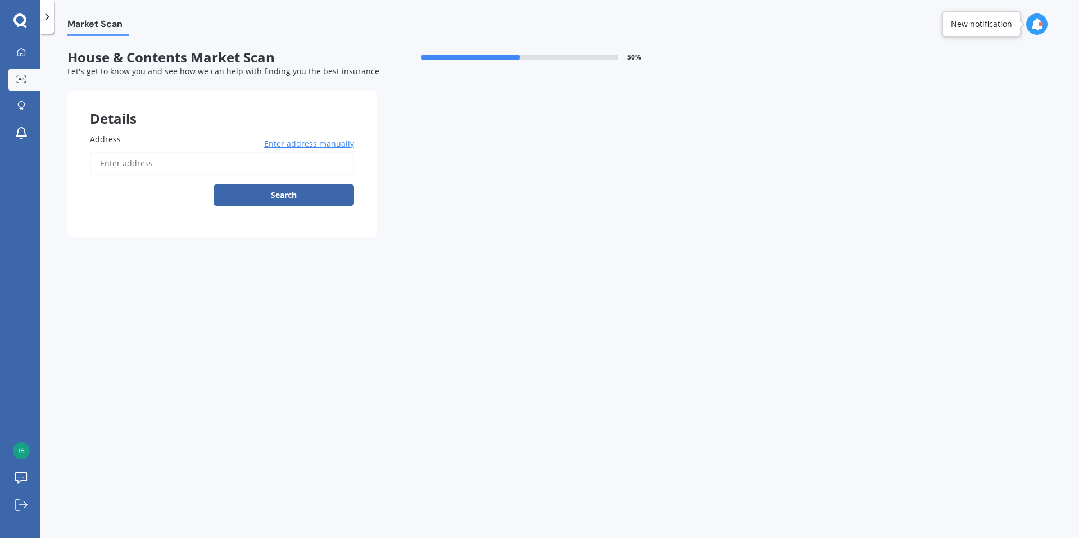
click at [121, 162] on input "Address" at bounding box center [222, 164] width 264 height 24
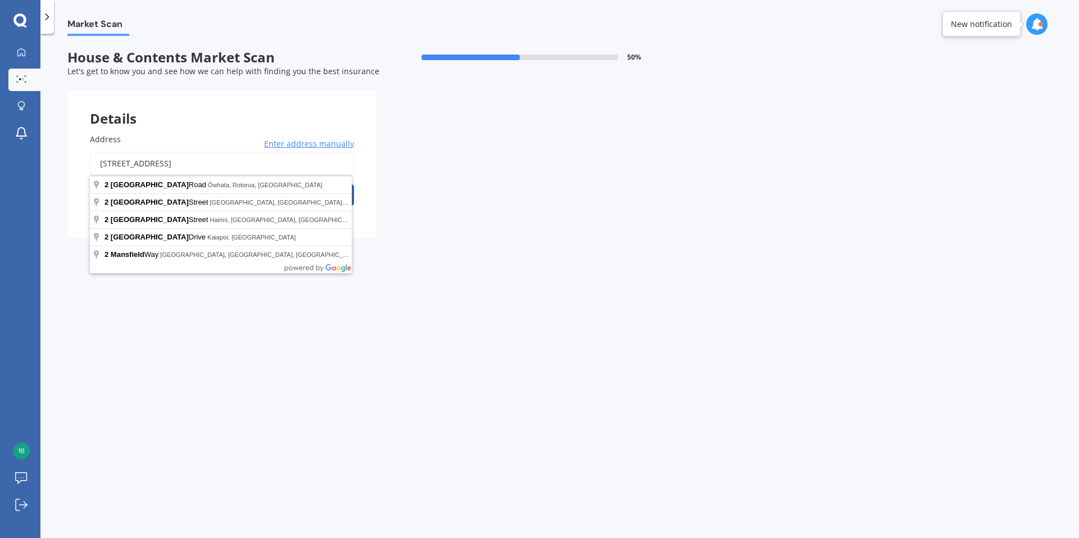
type input "[STREET_ADDRESS]"
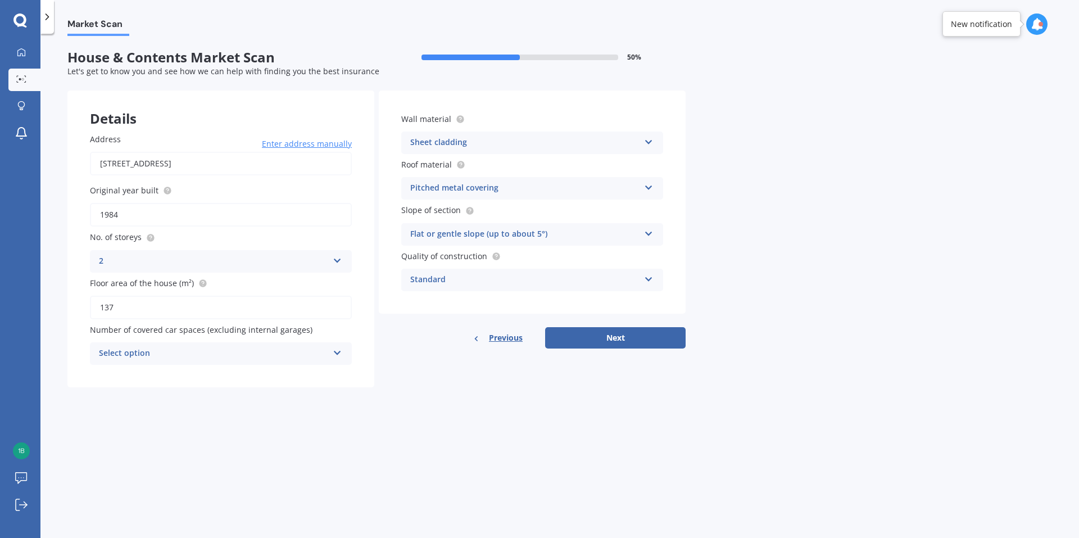
click at [339, 354] on icon at bounding box center [338, 351] width 10 height 8
click at [339, 355] on icon at bounding box center [337, 351] width 10 height 8
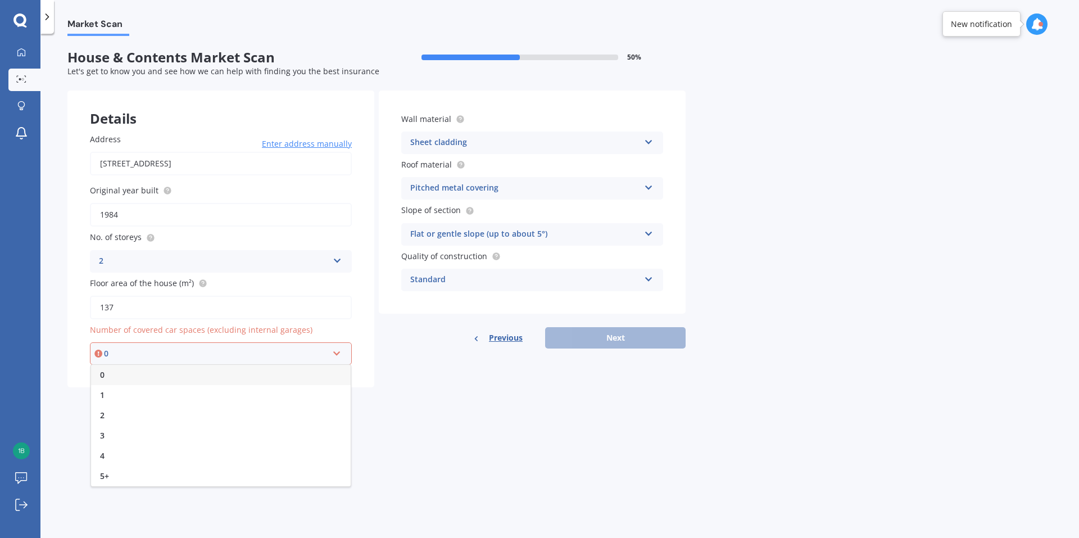
click at [275, 351] on div "0" at bounding box center [216, 353] width 224 height 12
click at [336, 353] on icon at bounding box center [337, 351] width 10 height 8
click at [103, 371] on span "0" at bounding box center [102, 374] width 4 height 11
click at [221, 427] on div "Market Scan House & Contents Market Scan 50 % Let's get to know you and see how…" at bounding box center [559, 288] width 1038 height 504
click at [611, 338] on button "Next" at bounding box center [615, 337] width 140 height 21
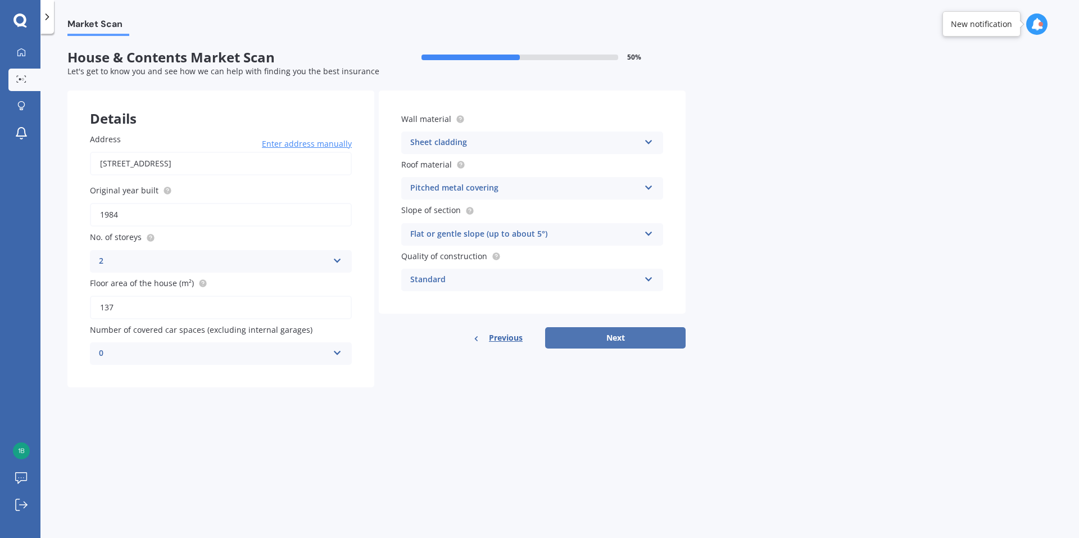
select select "07"
select select "05"
select select "1967"
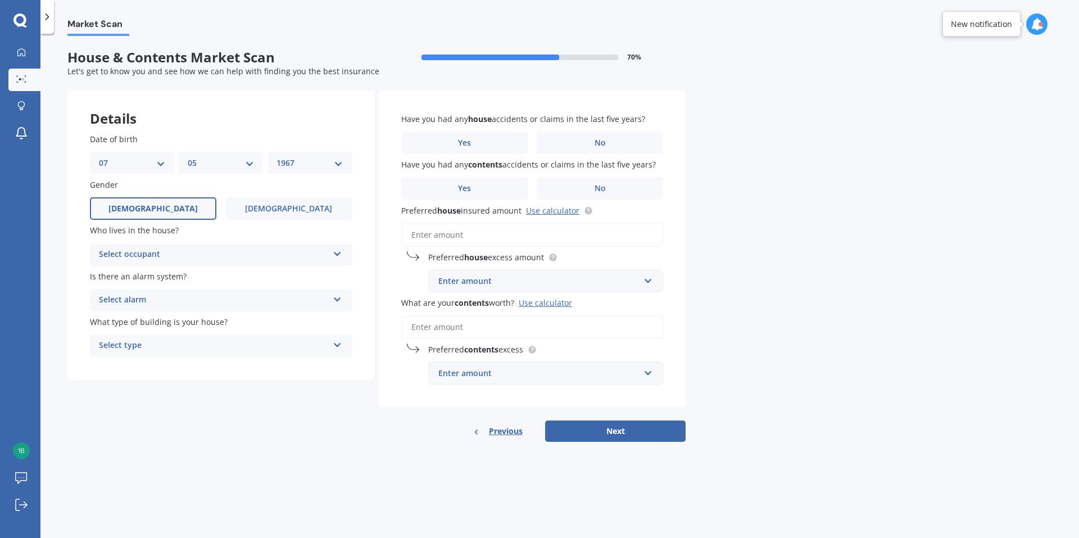
click at [339, 250] on icon at bounding box center [338, 252] width 10 height 8
click at [292, 280] on div "Owner" at bounding box center [220, 276] width 261 height 20
click at [292, 280] on label "Is there an alarm system?" at bounding box center [218, 276] width 257 height 12
click at [331, 296] on div "Select alarm Yes, monitored Yes, not monitored No" at bounding box center [221, 300] width 262 height 22
click at [308, 343] on div "Yes, not monitored" at bounding box center [220, 342] width 261 height 20
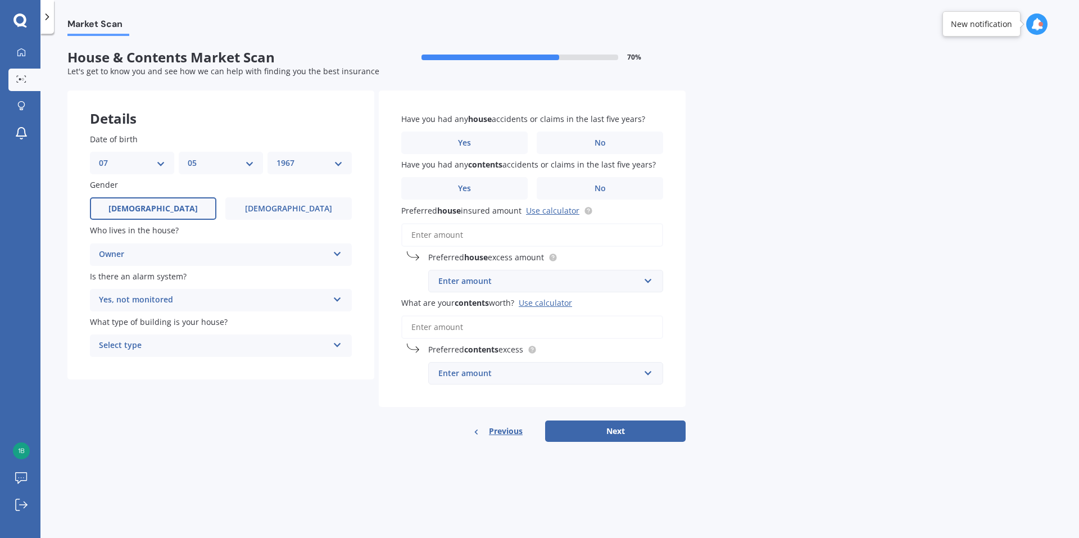
click at [341, 346] on div "Select type Freestanding Multi-unit (in a block of 6 or less) Multi-unit (in a …" at bounding box center [221, 345] width 262 height 22
click at [320, 371] on div "Freestanding" at bounding box center [220, 367] width 261 height 20
click at [591, 139] on label "No" at bounding box center [599, 142] width 126 height 22
click at [0, 0] on input "No" at bounding box center [0, 0] width 0 height 0
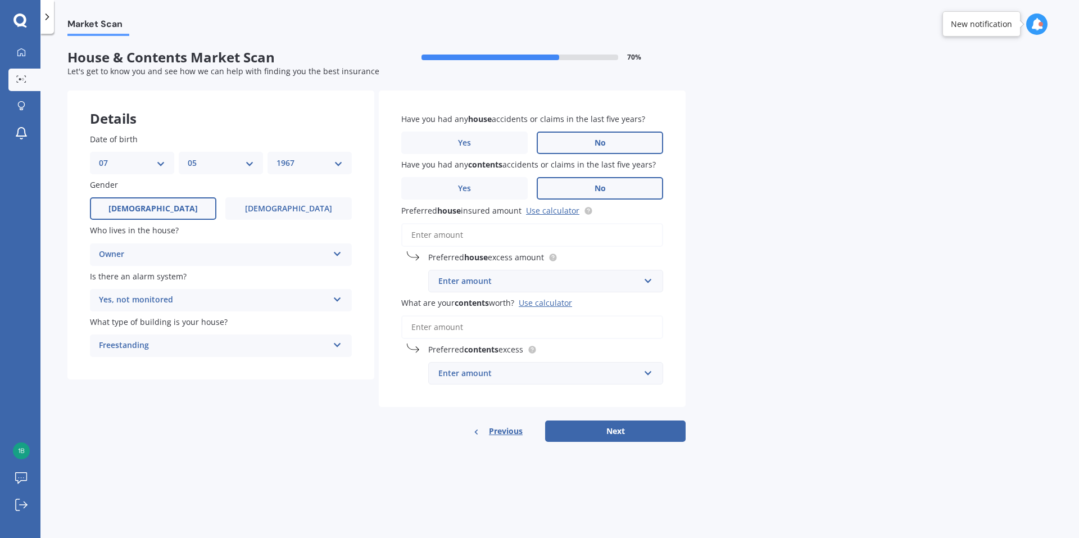
click at [600, 193] on span "No" at bounding box center [599, 189] width 11 height 10
click at [0, 0] on input "No" at bounding box center [0, 0] width 0 height 0
click at [445, 239] on input "Preferred house insured amount Use calculator" at bounding box center [532, 235] width 262 height 24
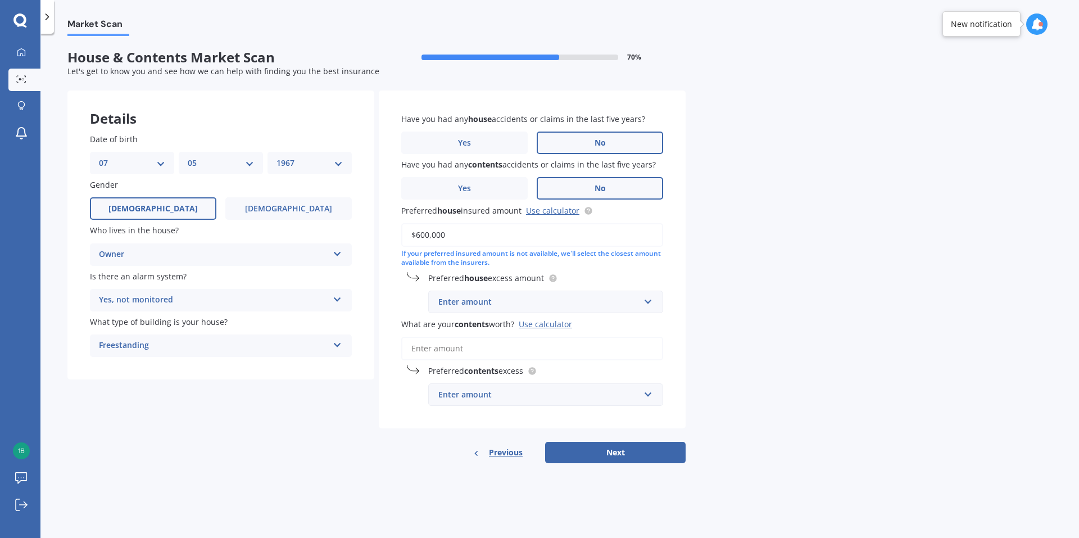
type input "$600,000"
click at [649, 302] on input "text" at bounding box center [541, 301] width 225 height 21
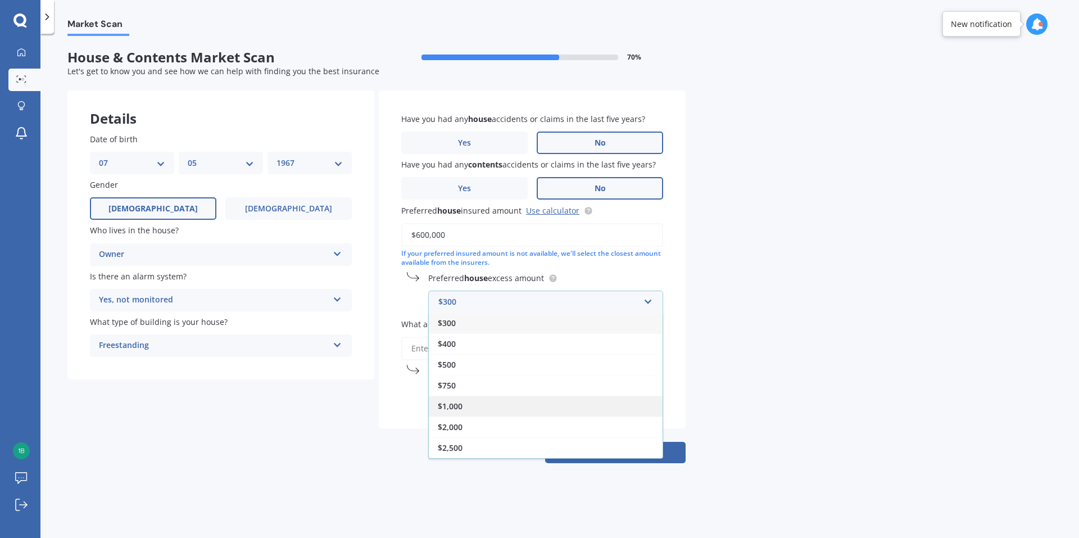
click at [594, 408] on div "$1,000" at bounding box center [546, 405] width 234 height 21
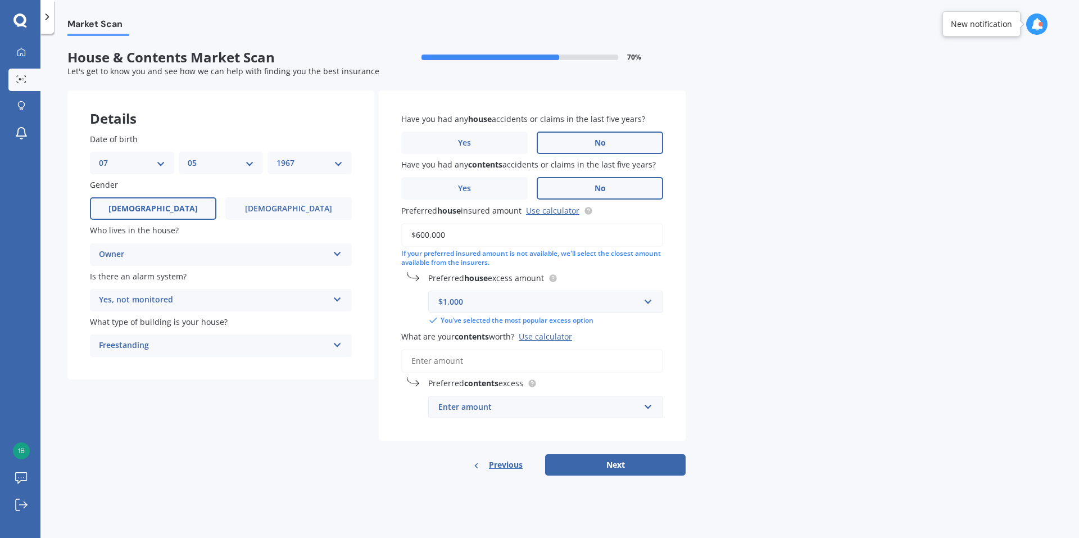
click at [426, 360] on input "What are your contents worth? Use calculator" at bounding box center [532, 361] width 262 height 24
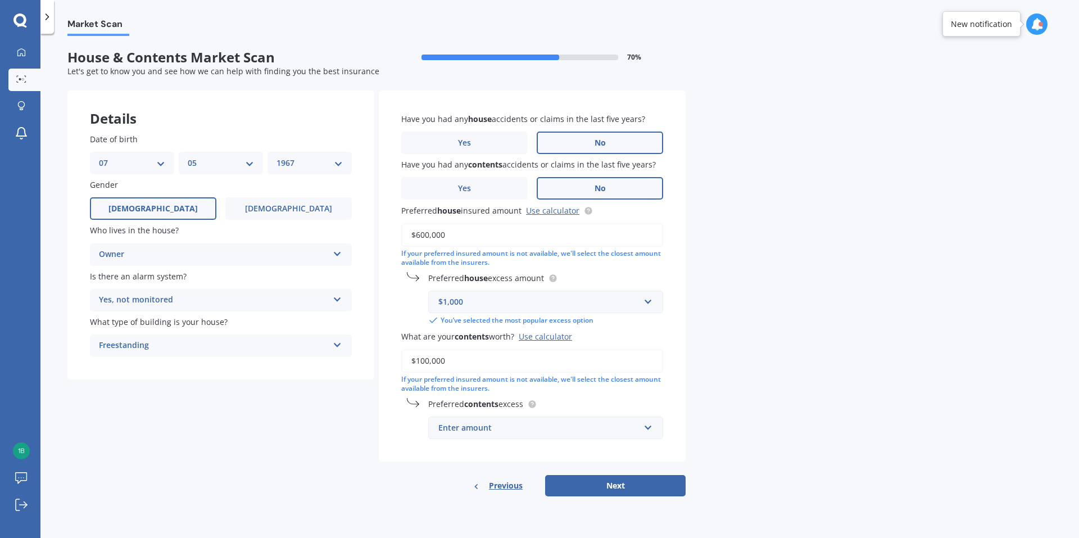
type input "$100,000"
click at [652, 426] on input "text" at bounding box center [541, 427] width 225 height 21
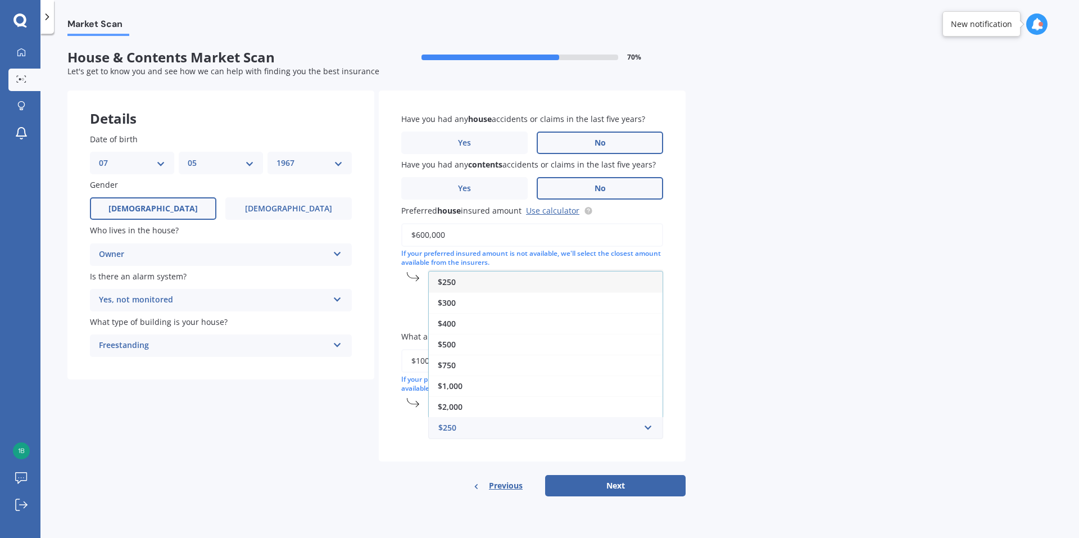
click at [550, 343] on div "$500" at bounding box center [546, 344] width 234 height 21
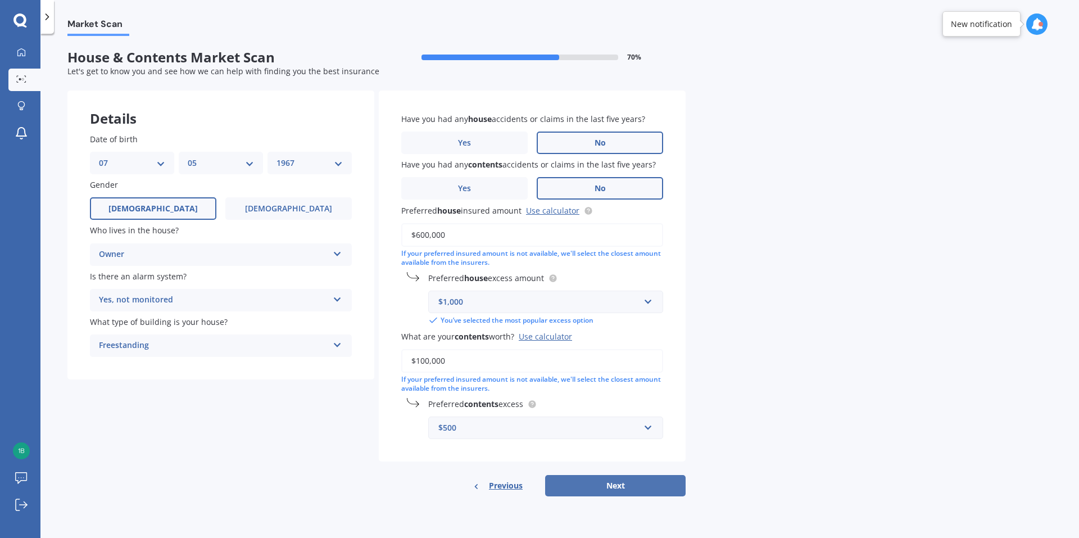
click at [623, 483] on button "Next" at bounding box center [615, 485] width 140 height 21
select select "07"
select select "05"
select select "1967"
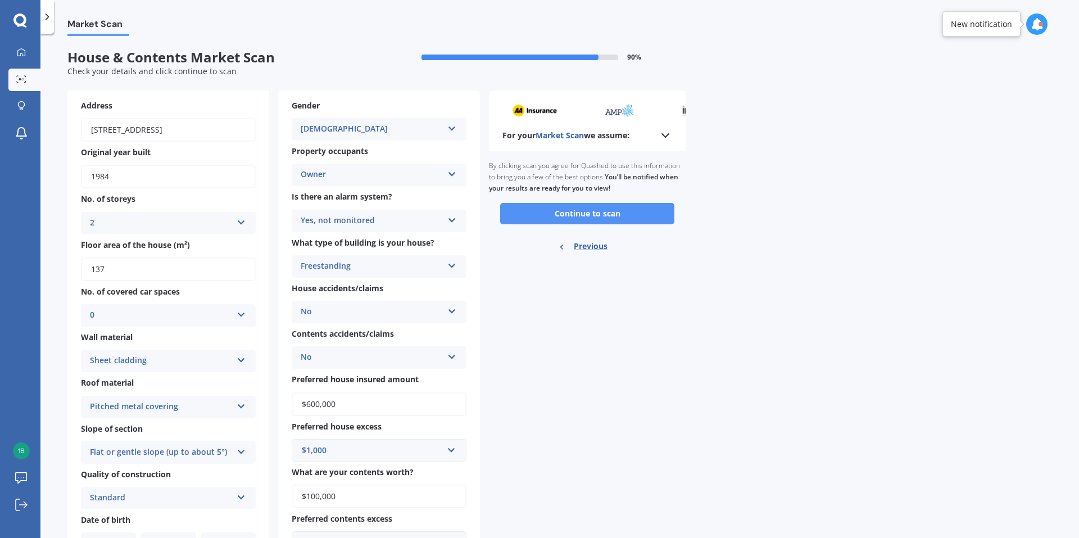
click at [566, 213] on button "Continue to scan" at bounding box center [587, 213] width 174 height 21
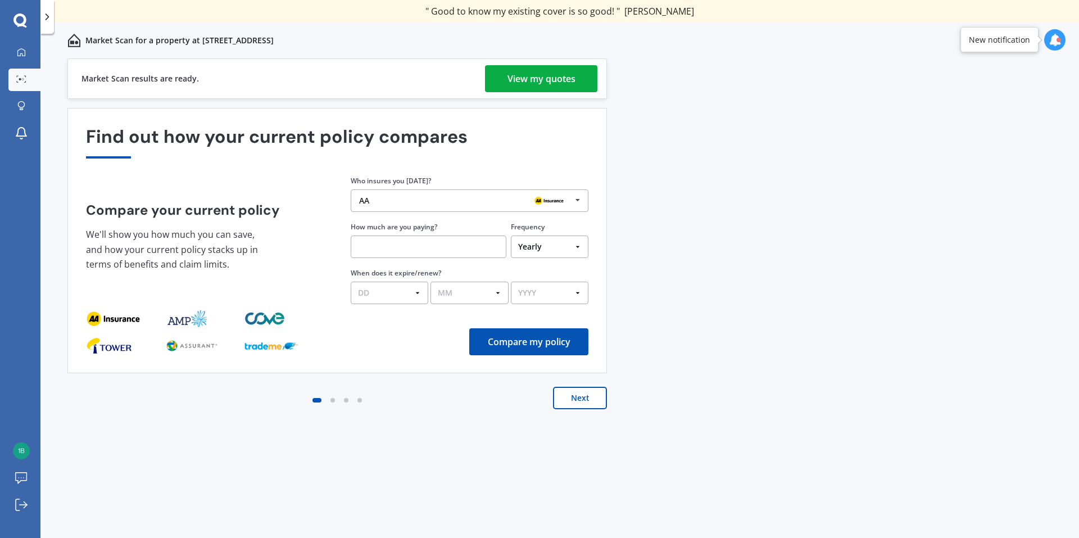
click at [525, 80] on div "View my quotes" at bounding box center [541, 78] width 68 height 27
